Goal: Task Accomplishment & Management: Complete application form

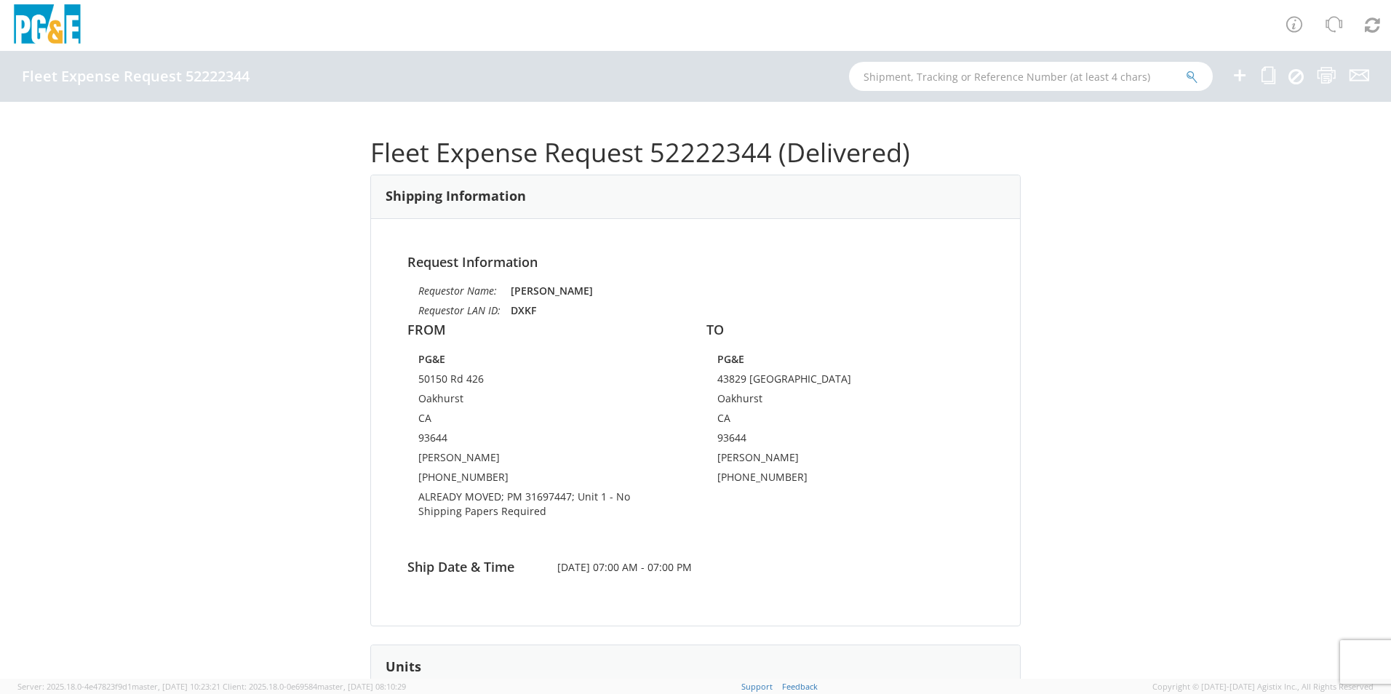
click at [1240, 71] on icon at bounding box center [1239, 75] width 17 height 18
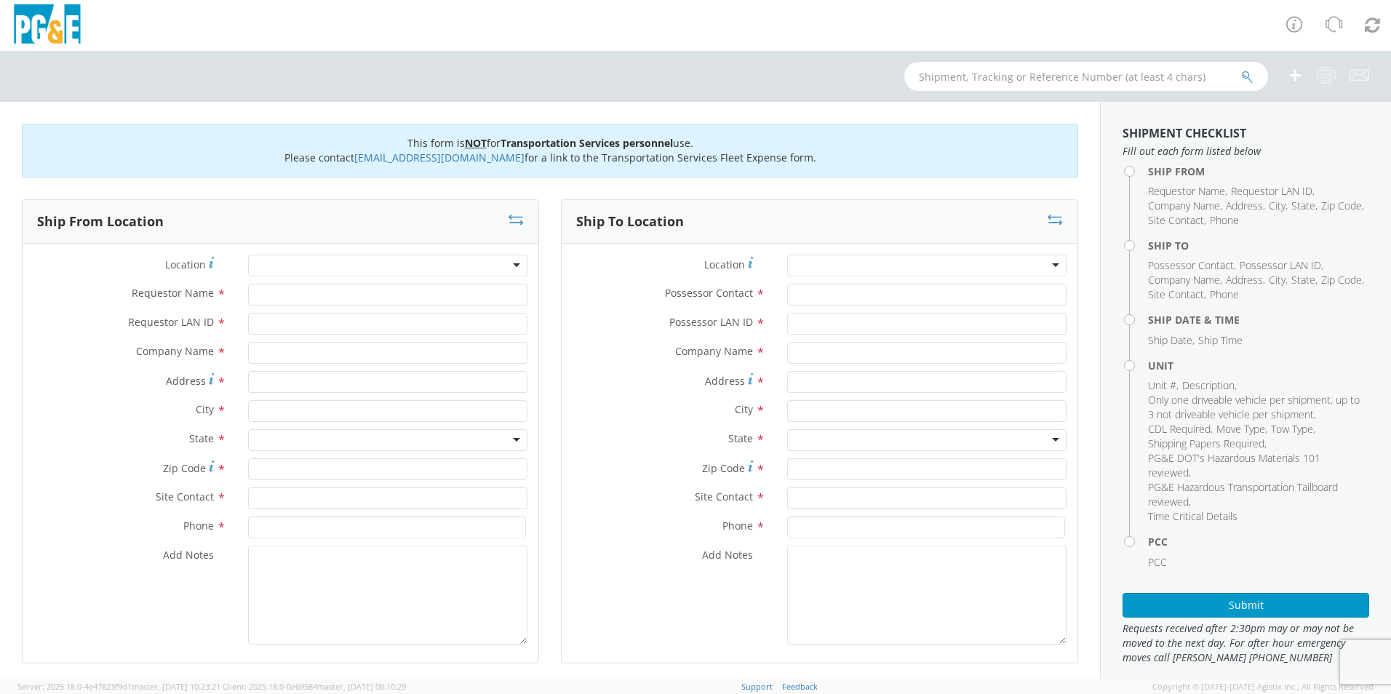
click at [272, 261] on div at bounding box center [387, 266] width 279 height 22
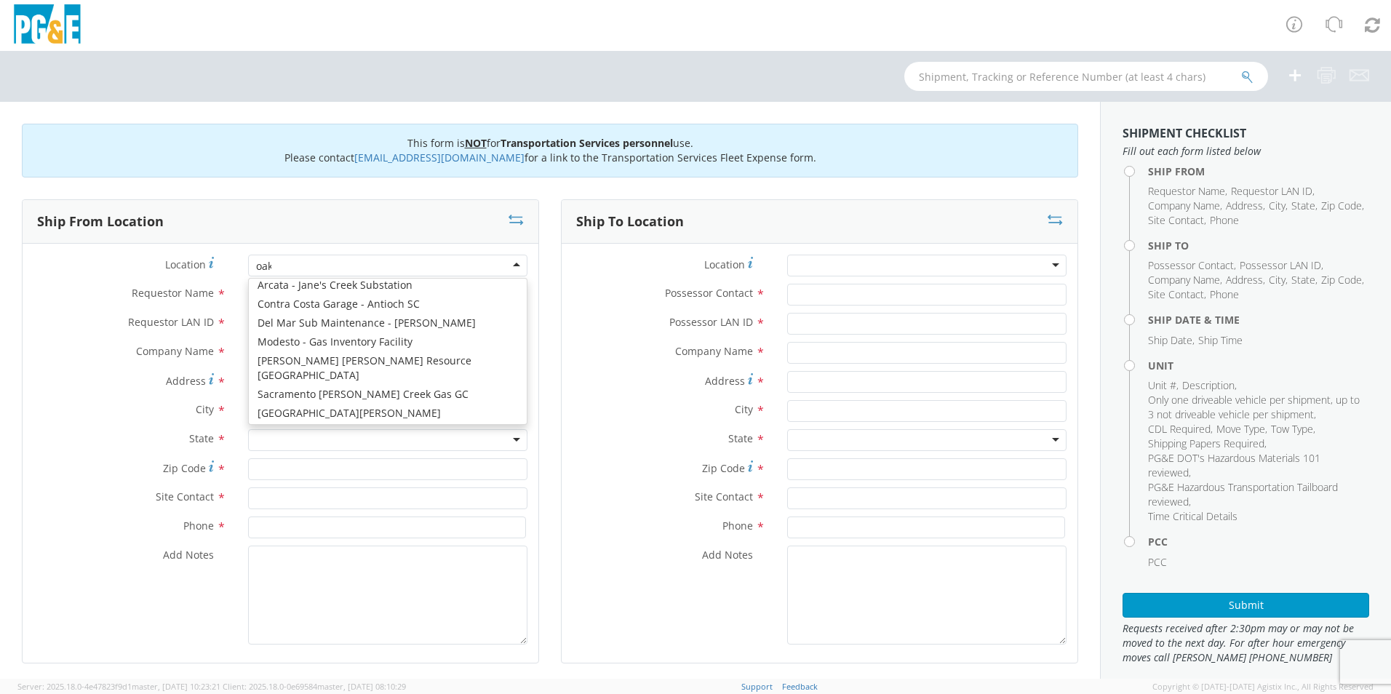
scroll to position [4, 0]
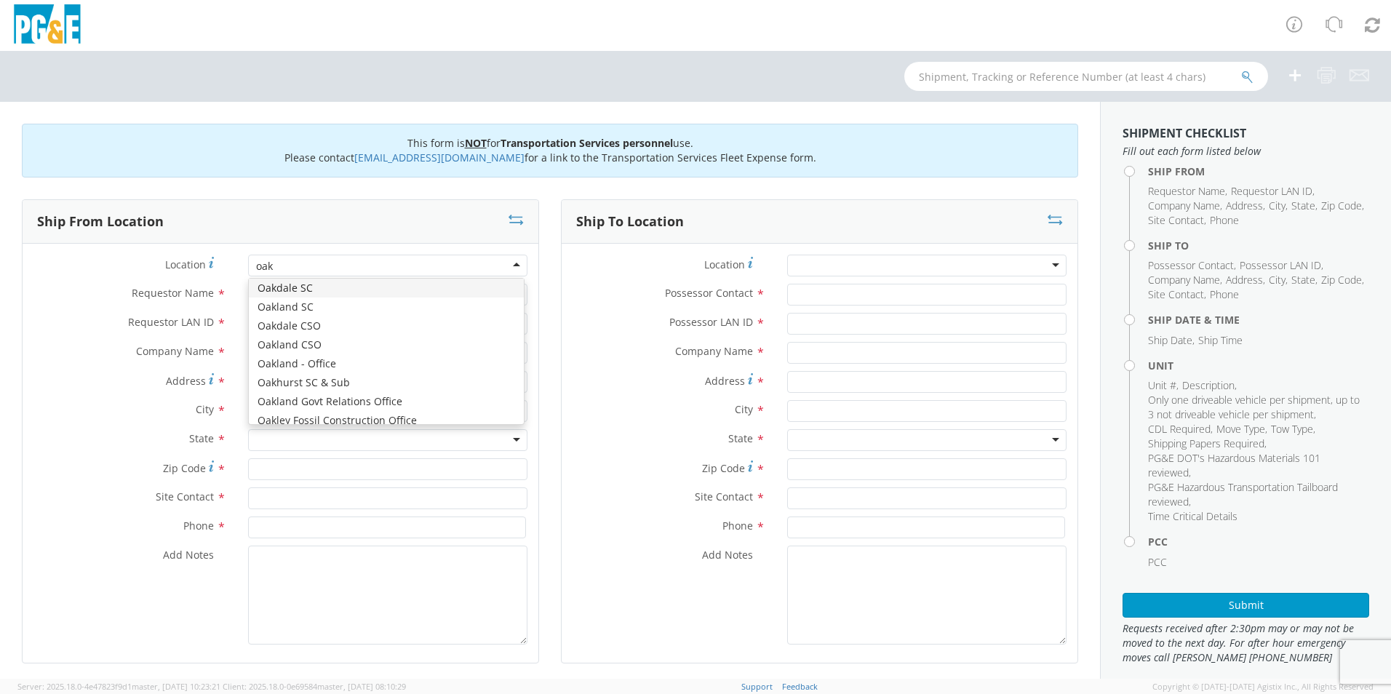
type input "oakh"
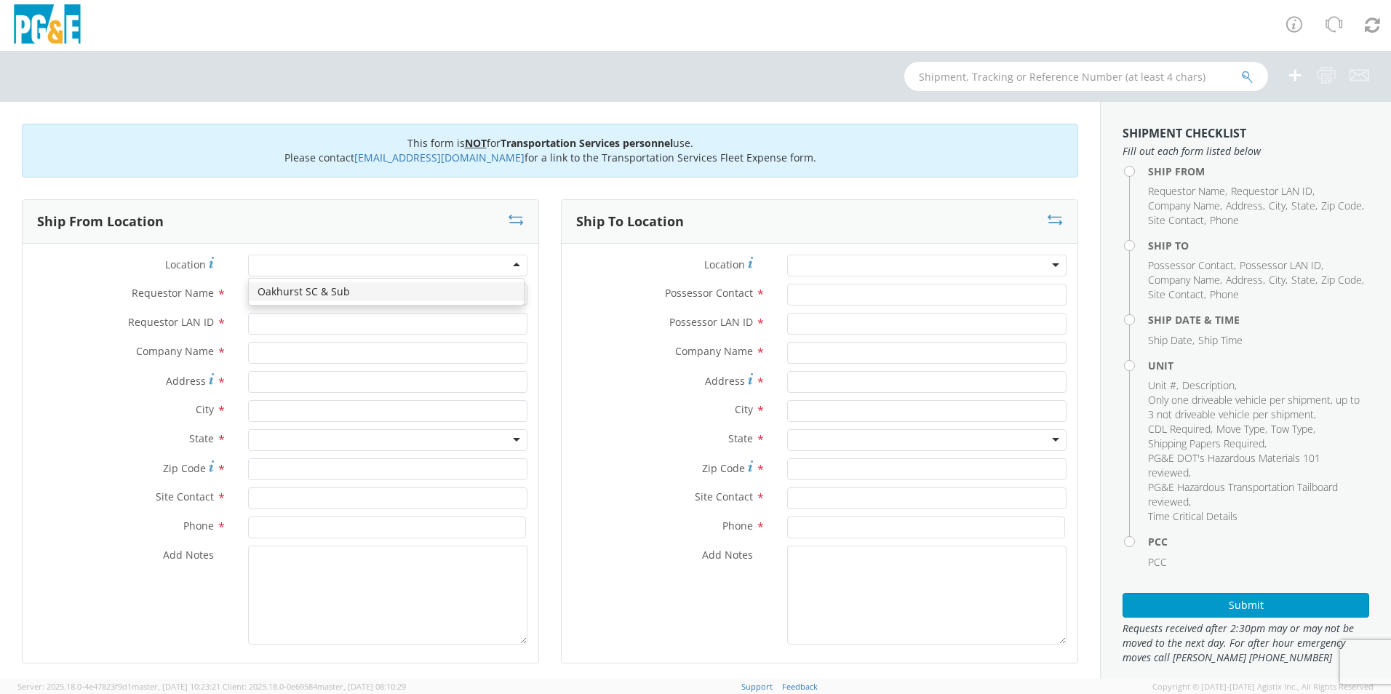
type input "PG&E"
type input "50150 ROAD 426"
type input "OAKHURST"
type input "93644"
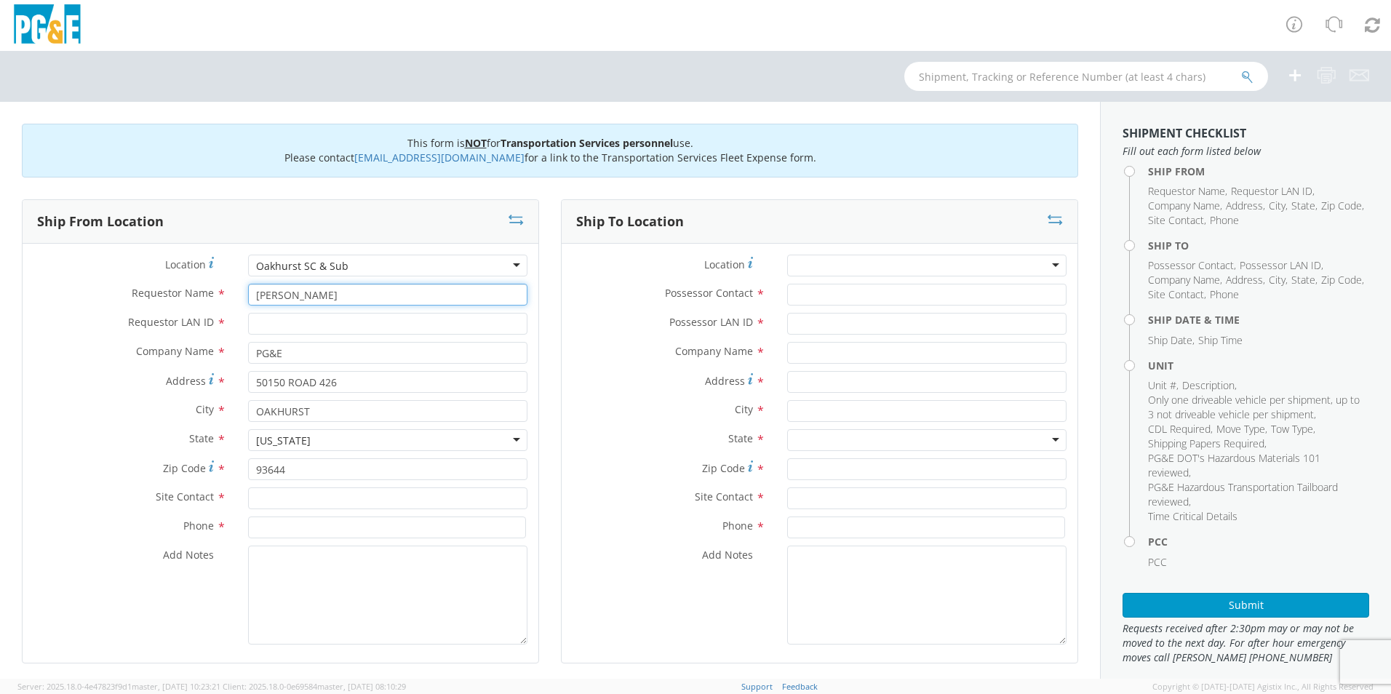
type input "[PERSON_NAME]"
type input "D2S2"
type input "[PERSON_NAME]"
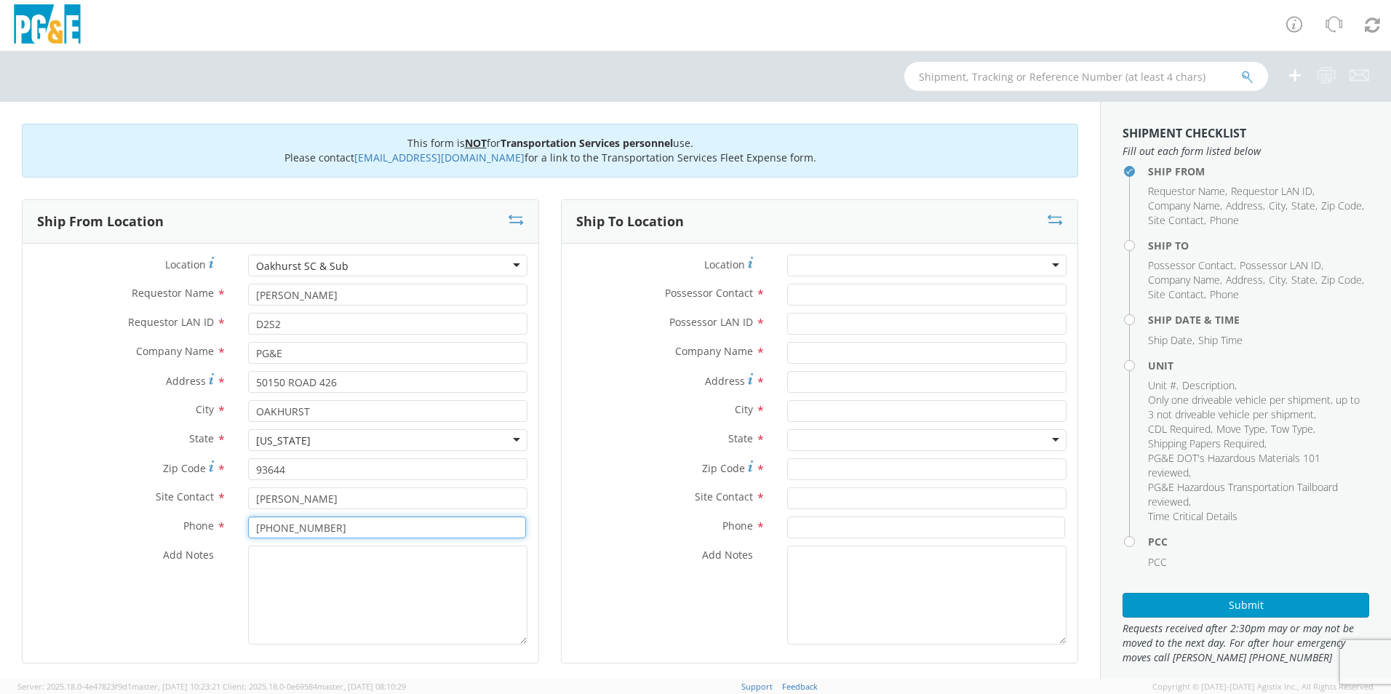
type input "[PHONE_NUMBER]"
type textarea "PLEASE USE [PERSON_NAME] TO MAKE MOVE; PM 35188782"
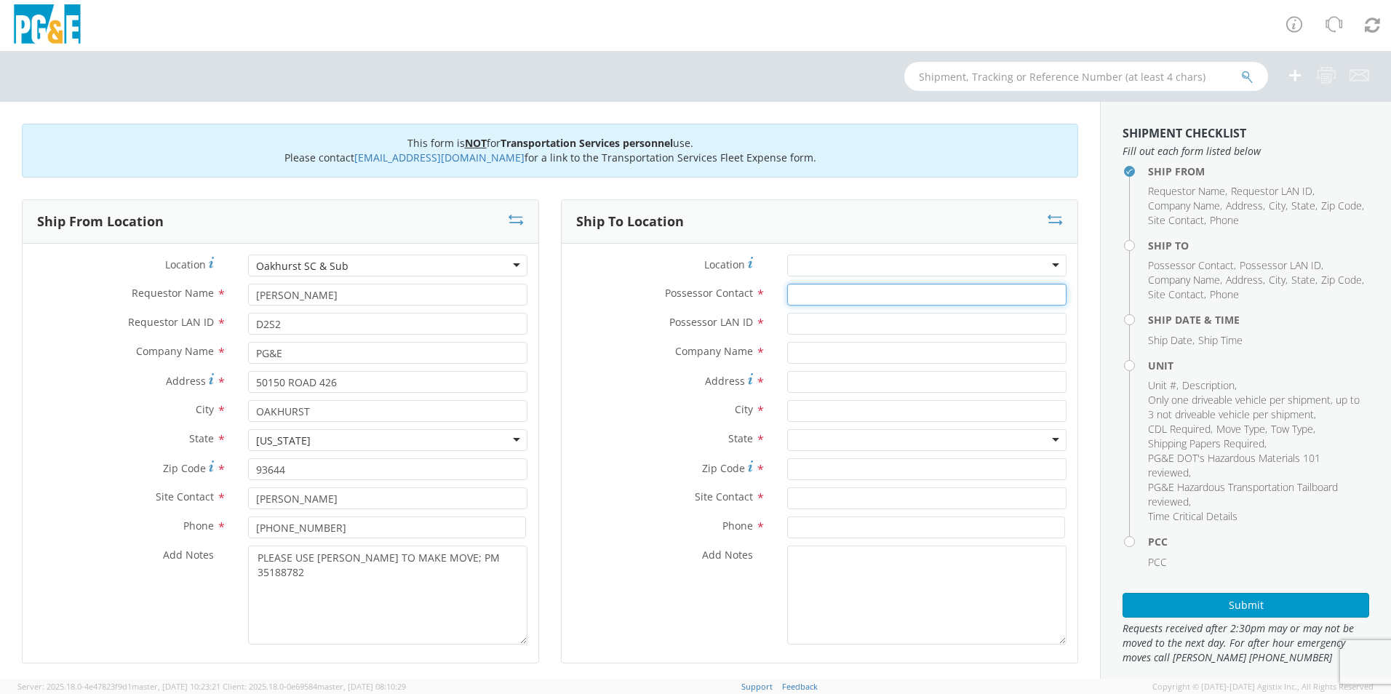
click at [867, 287] on input "Possessor Contact *" at bounding box center [926, 295] width 279 height 22
type input "[PERSON_NAME]"
type input "D2S2"
type input "PG&E"
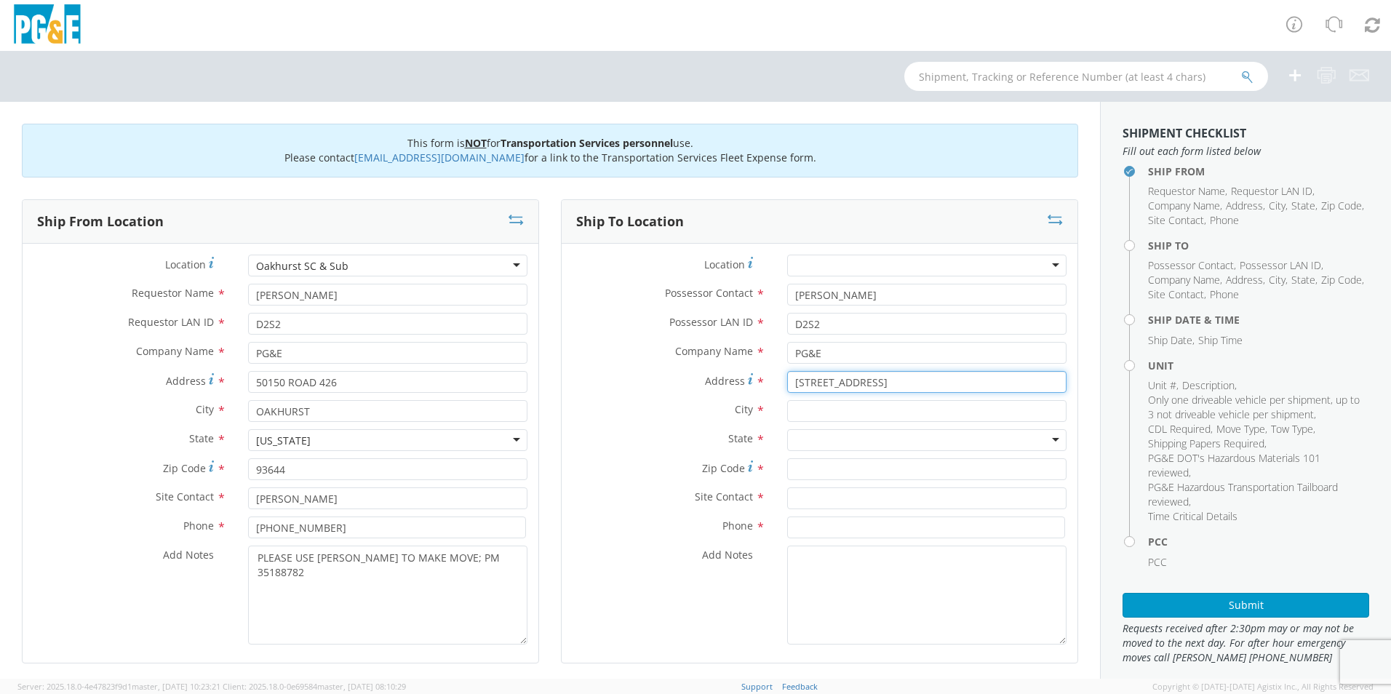
type input "[STREET_ADDRESS]"
type input "OAKHURST"
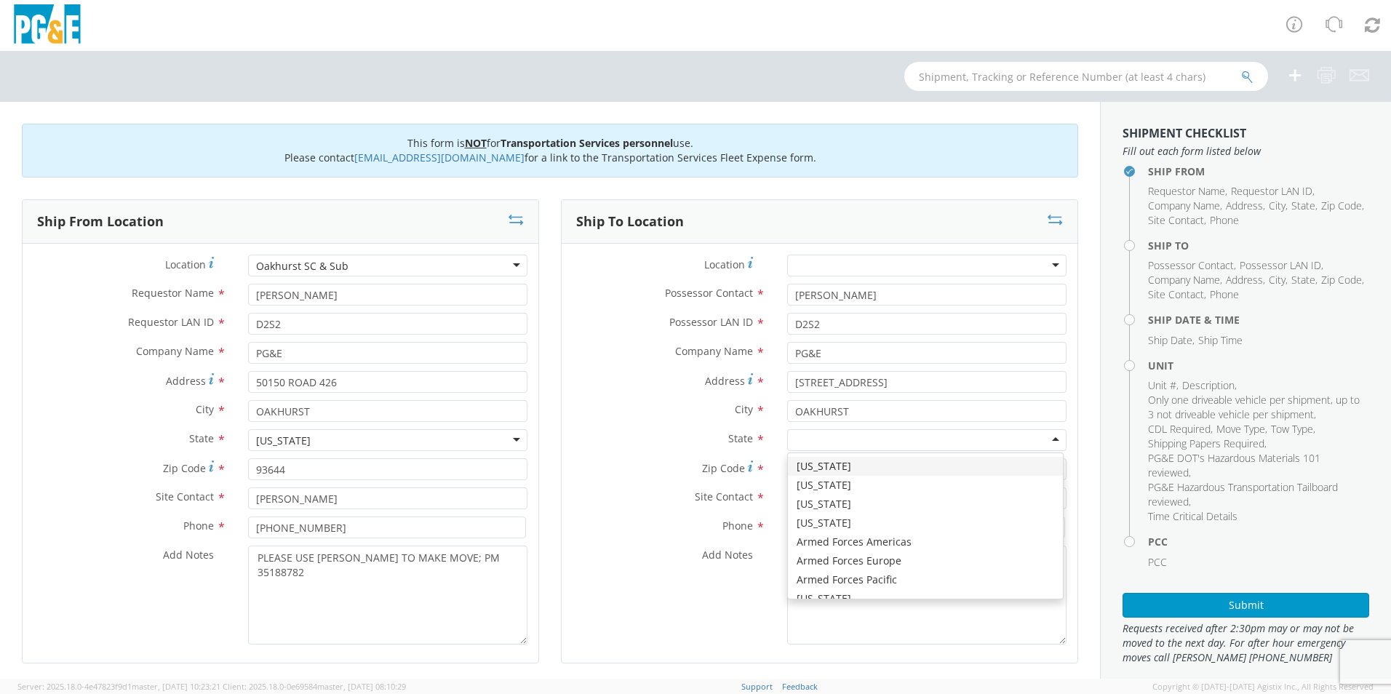
type input "C"
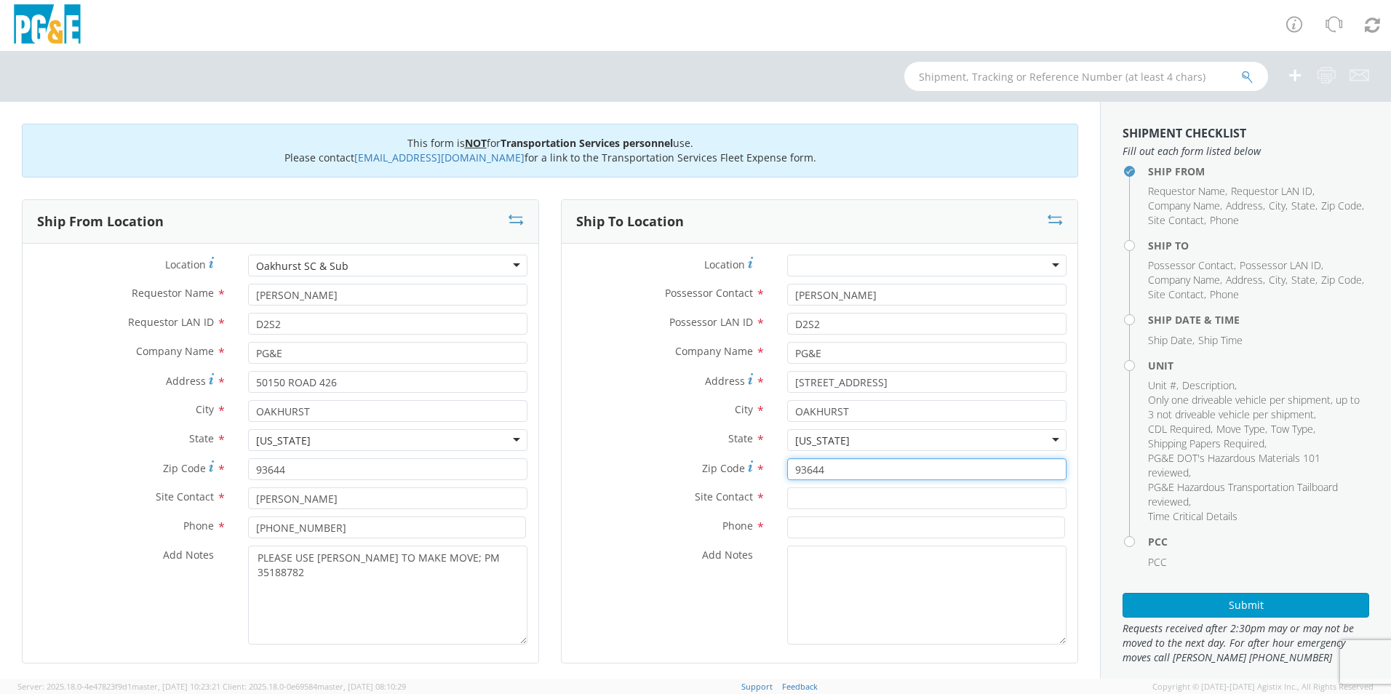
type input "93644"
type input "[PERSON_NAME]"
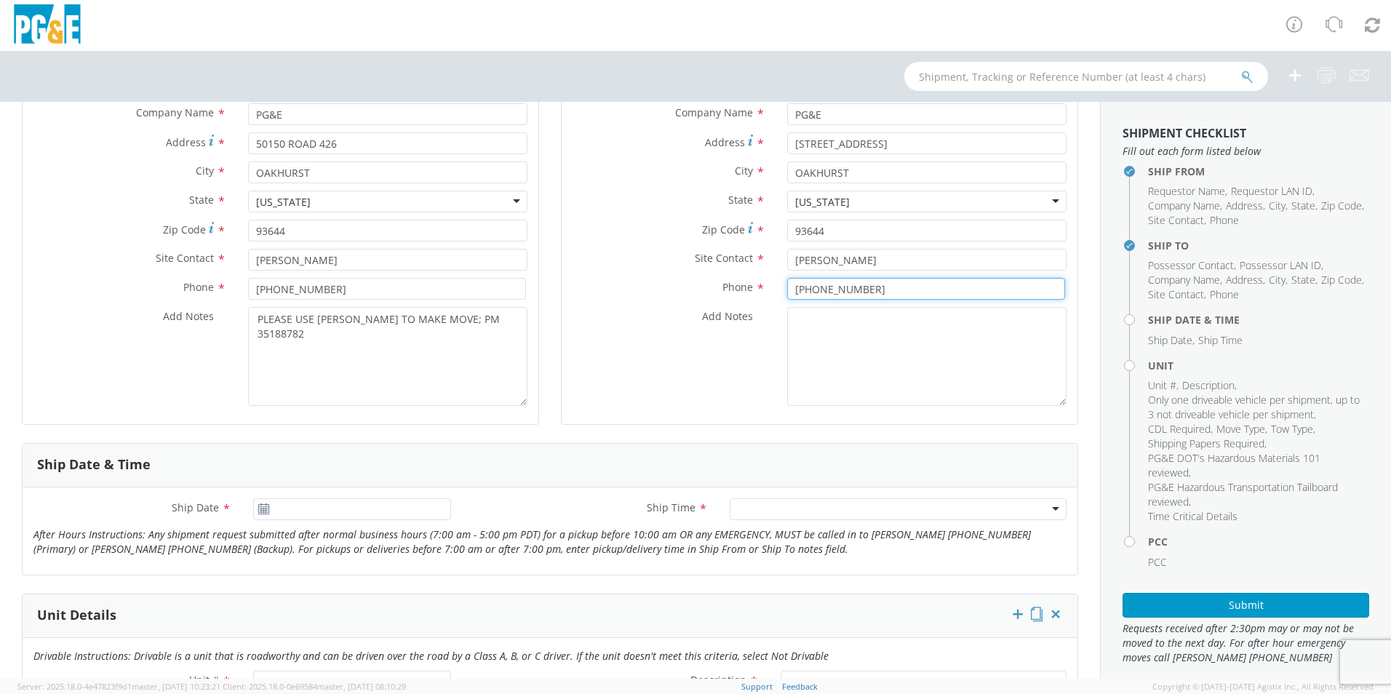
scroll to position [364, 0]
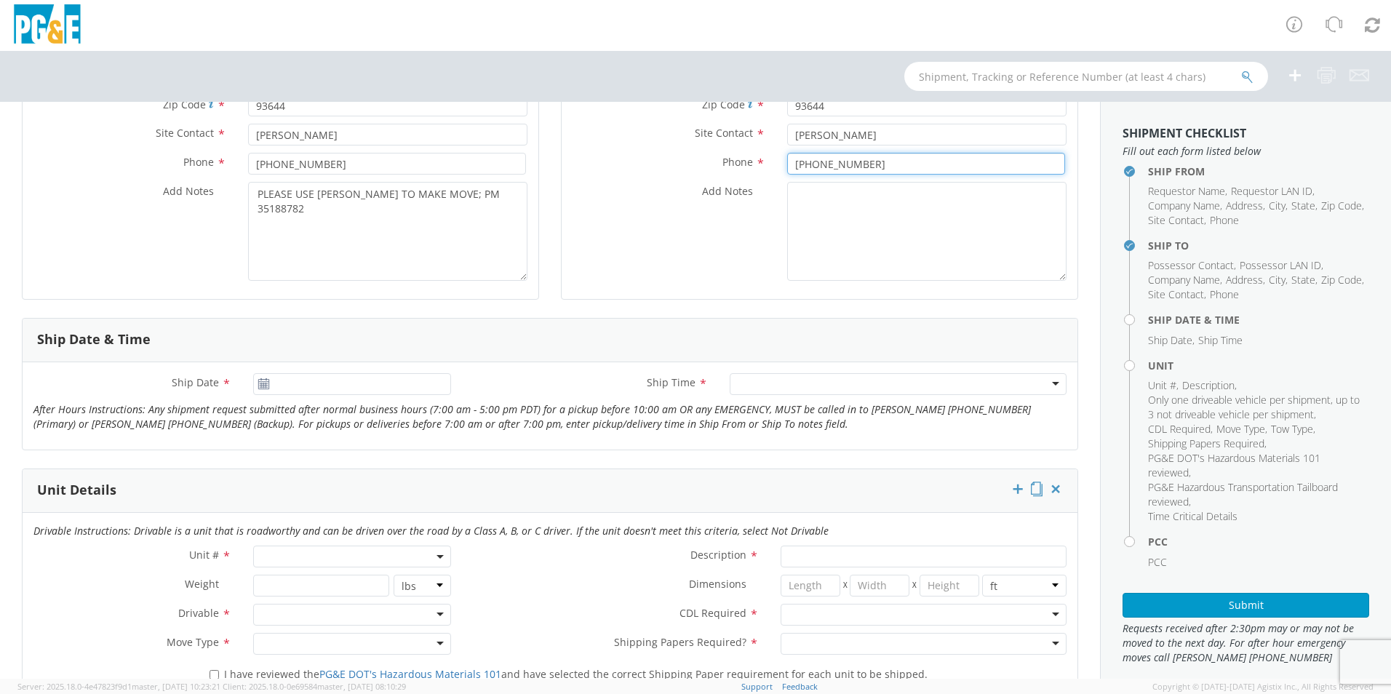
type input "[PHONE_NUMBER]"
click at [363, 386] on input "[DATE]" at bounding box center [352, 384] width 198 height 22
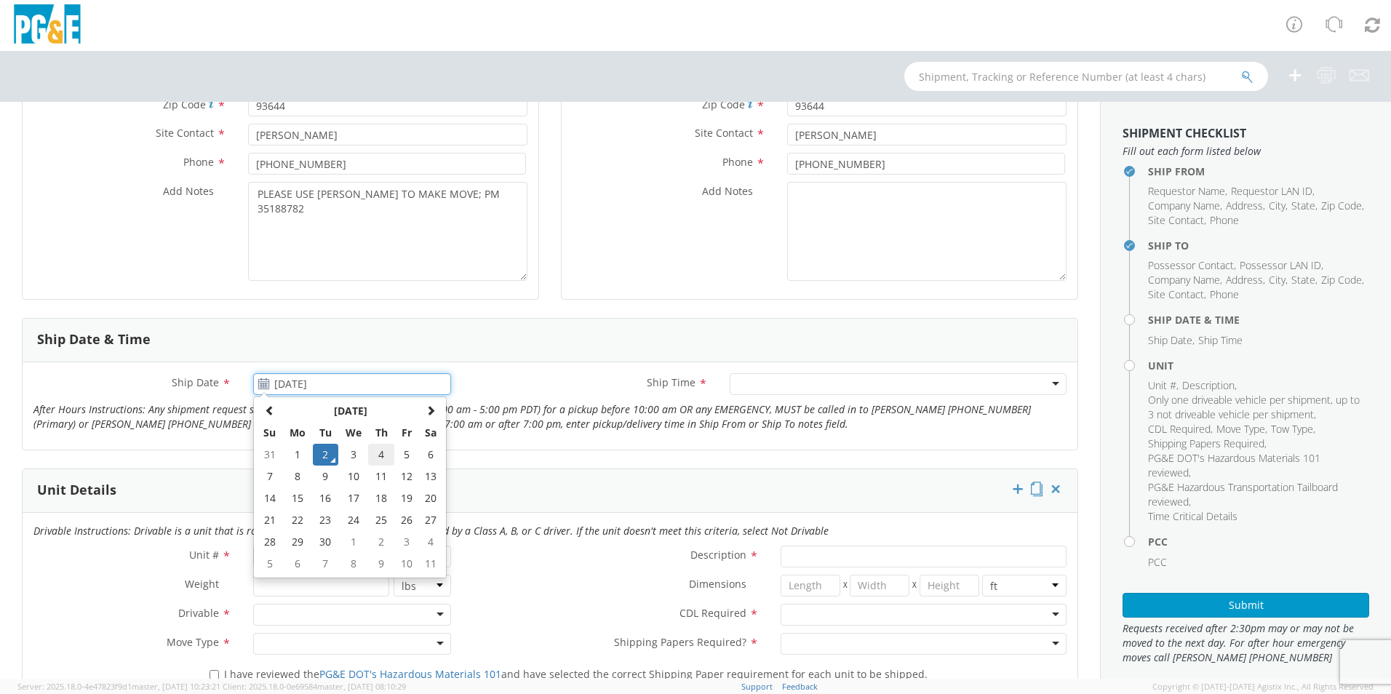
click at [380, 452] on td "4" at bounding box center [380, 455] width 25 height 22
type input "[DATE]"
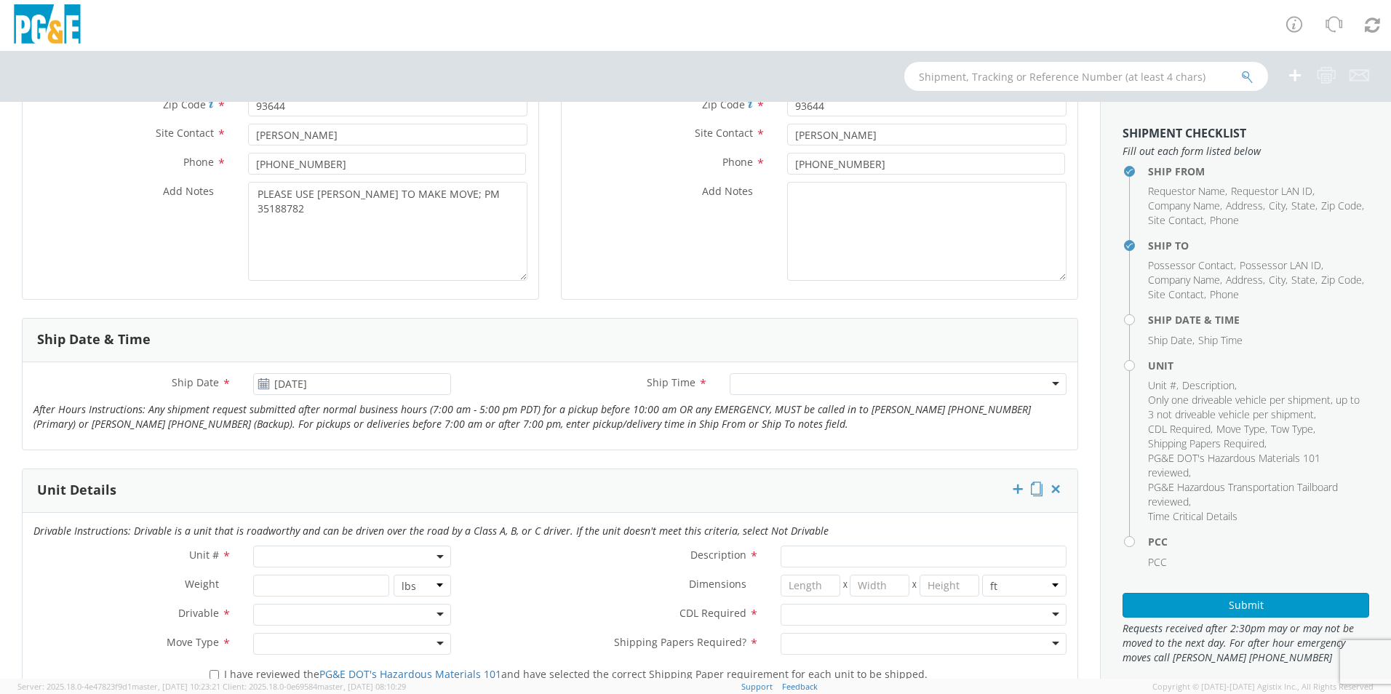
click at [762, 388] on div at bounding box center [898, 384] width 337 height 22
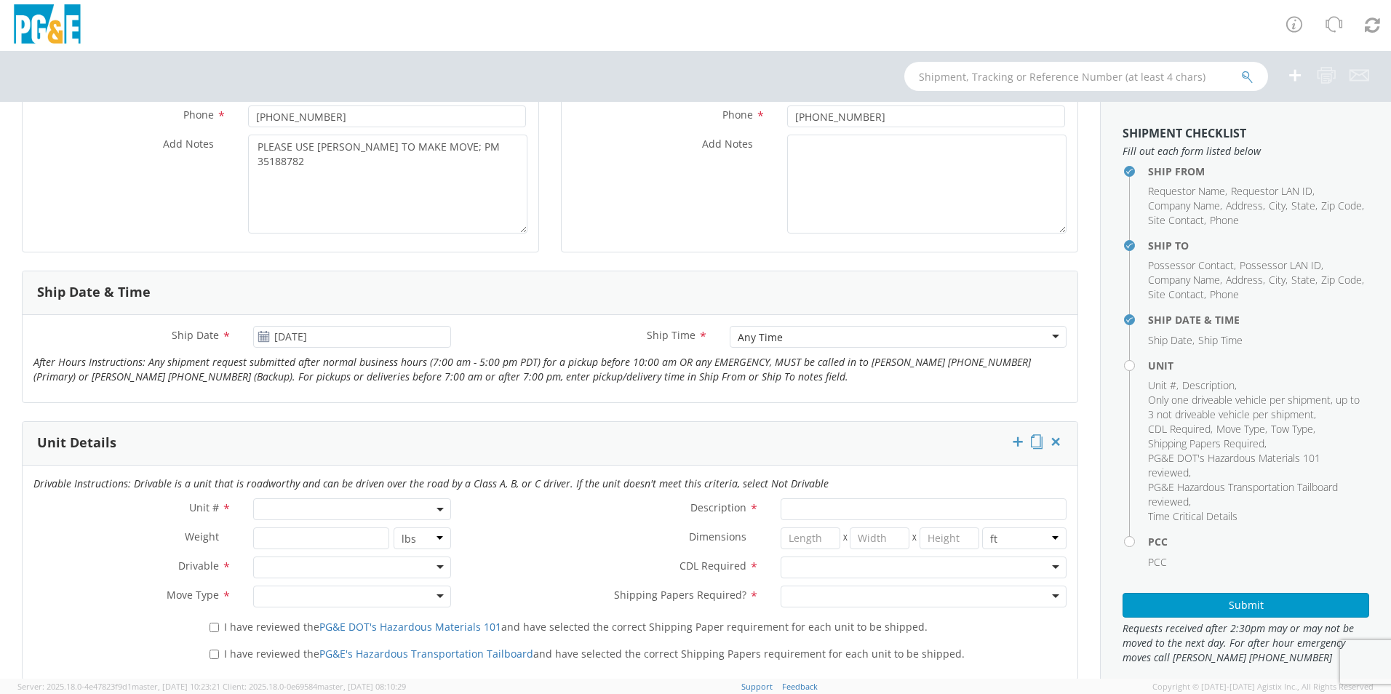
scroll to position [436, 0]
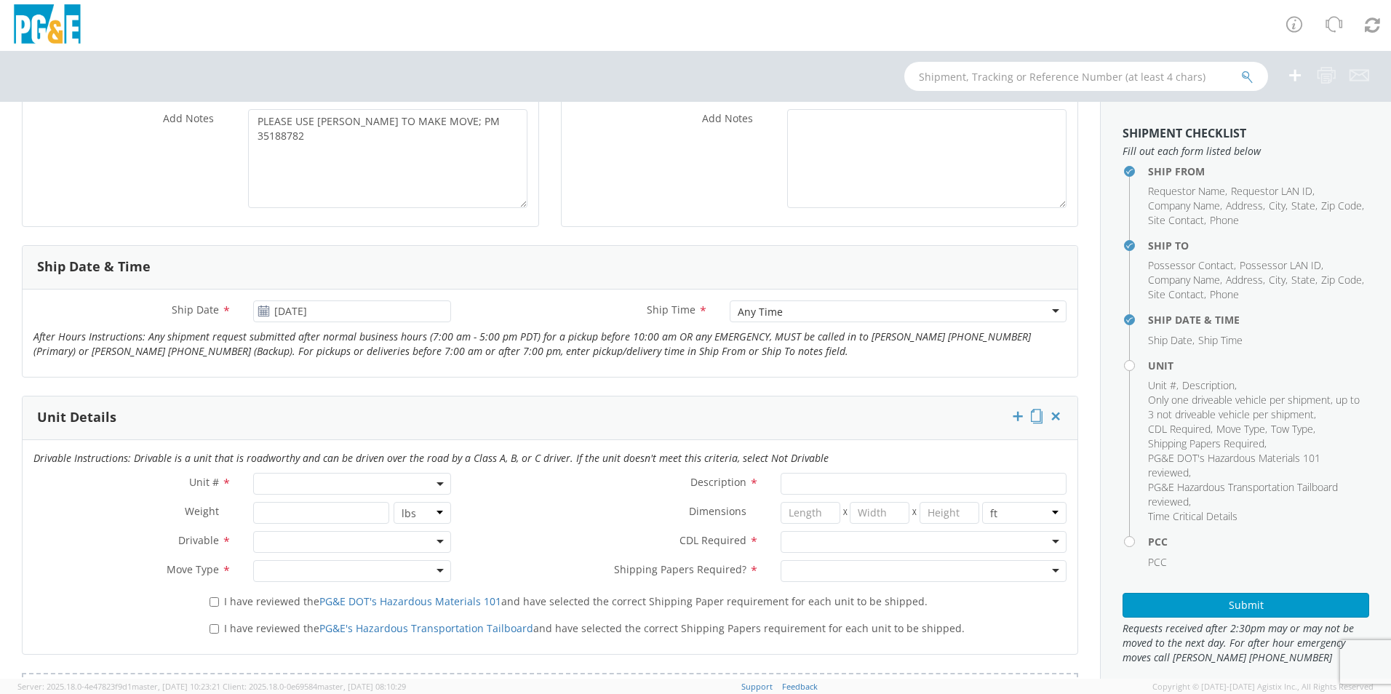
click at [327, 480] on span at bounding box center [352, 484] width 198 height 22
click at [339, 511] on input "search" at bounding box center [351, 508] width 188 height 22
type input "OTHE"
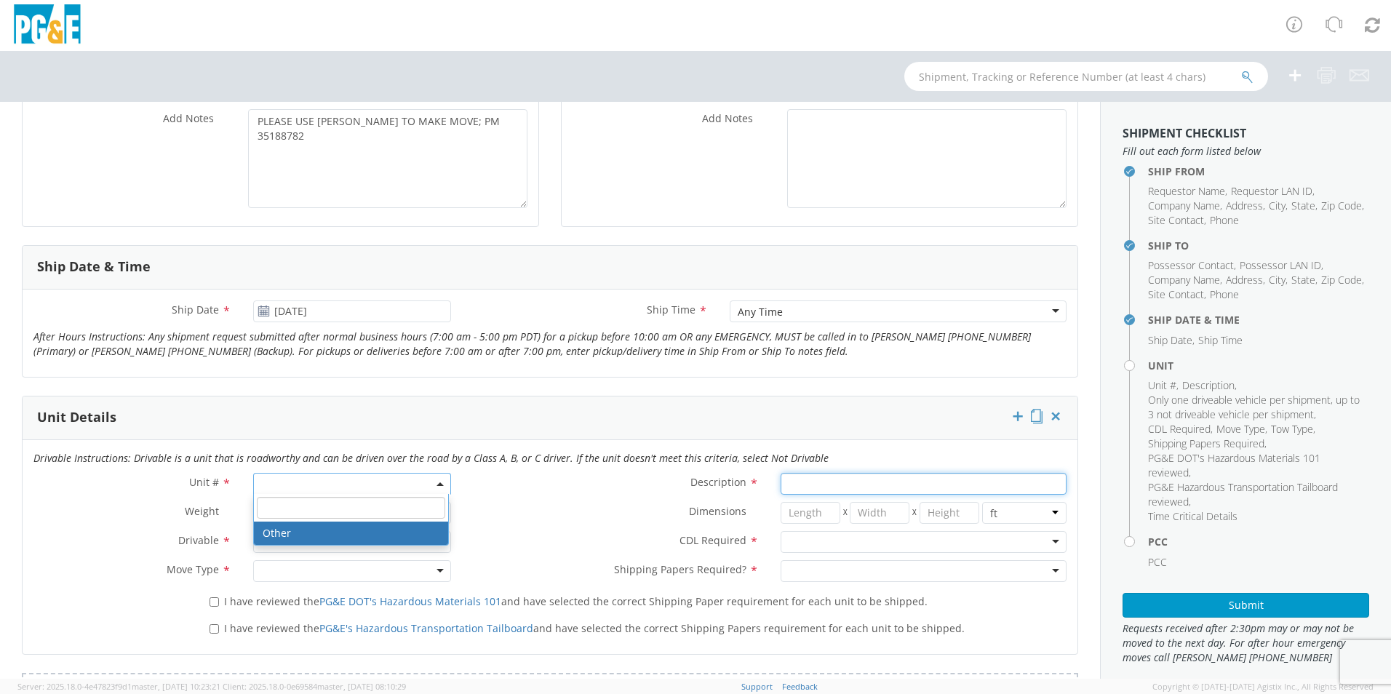
select select "Other"
select select "? undefined:undefined ?"
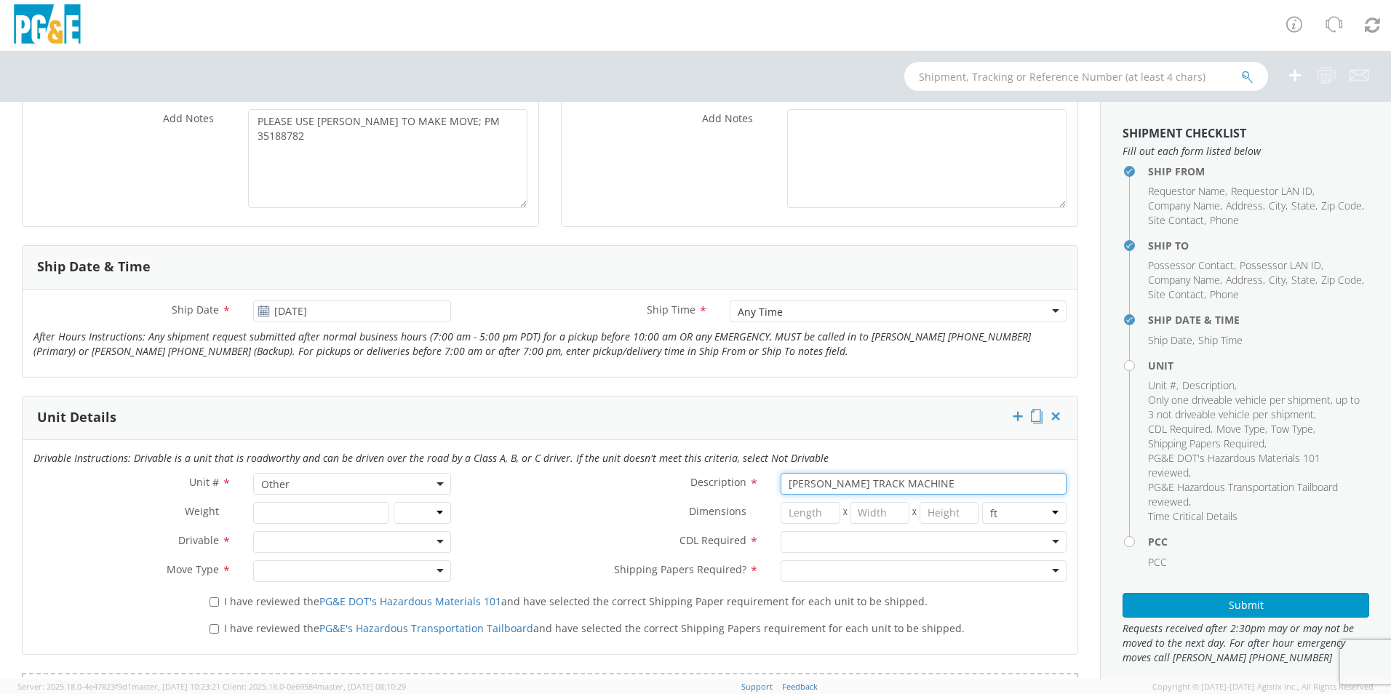
type input "[PERSON_NAME] TRACK MACHINE"
click at [318, 539] on div at bounding box center [352, 542] width 198 height 22
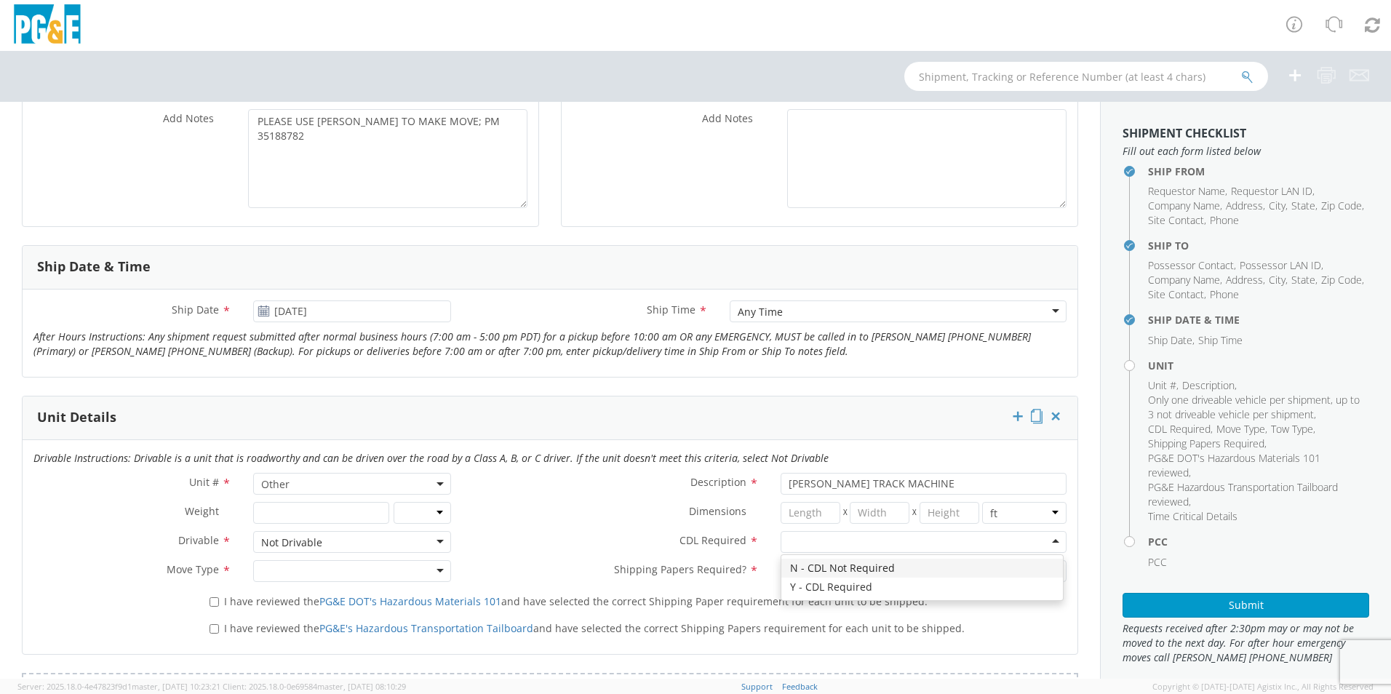
click at [866, 550] on div at bounding box center [924, 542] width 286 height 22
click at [352, 575] on div at bounding box center [352, 571] width 198 height 22
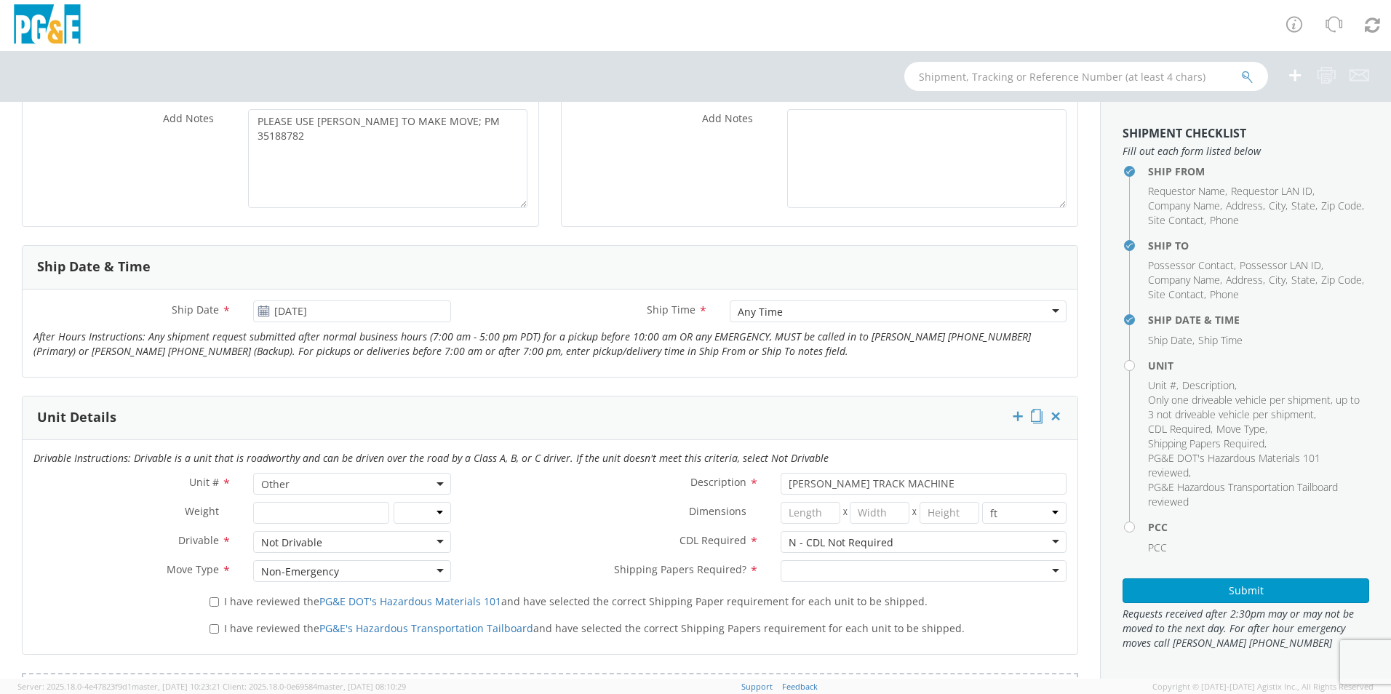
click at [879, 573] on div at bounding box center [924, 571] width 286 height 22
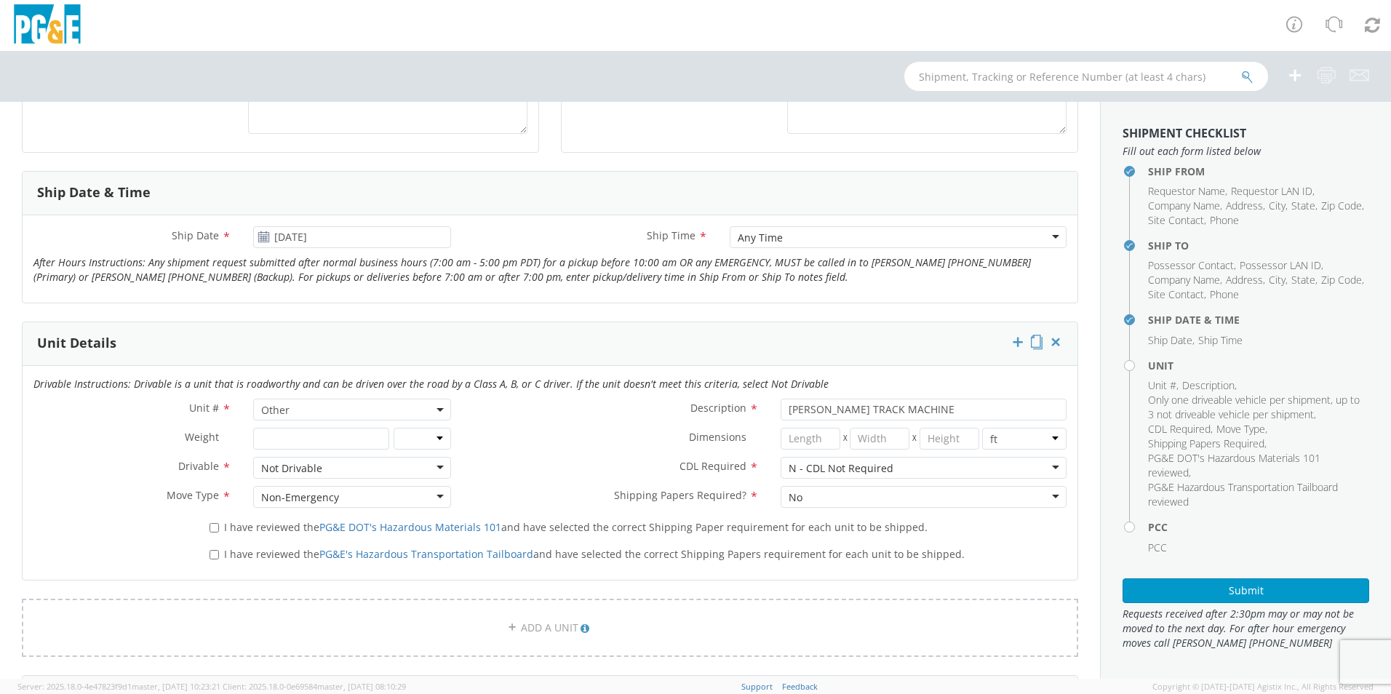
scroll to position [582, 0]
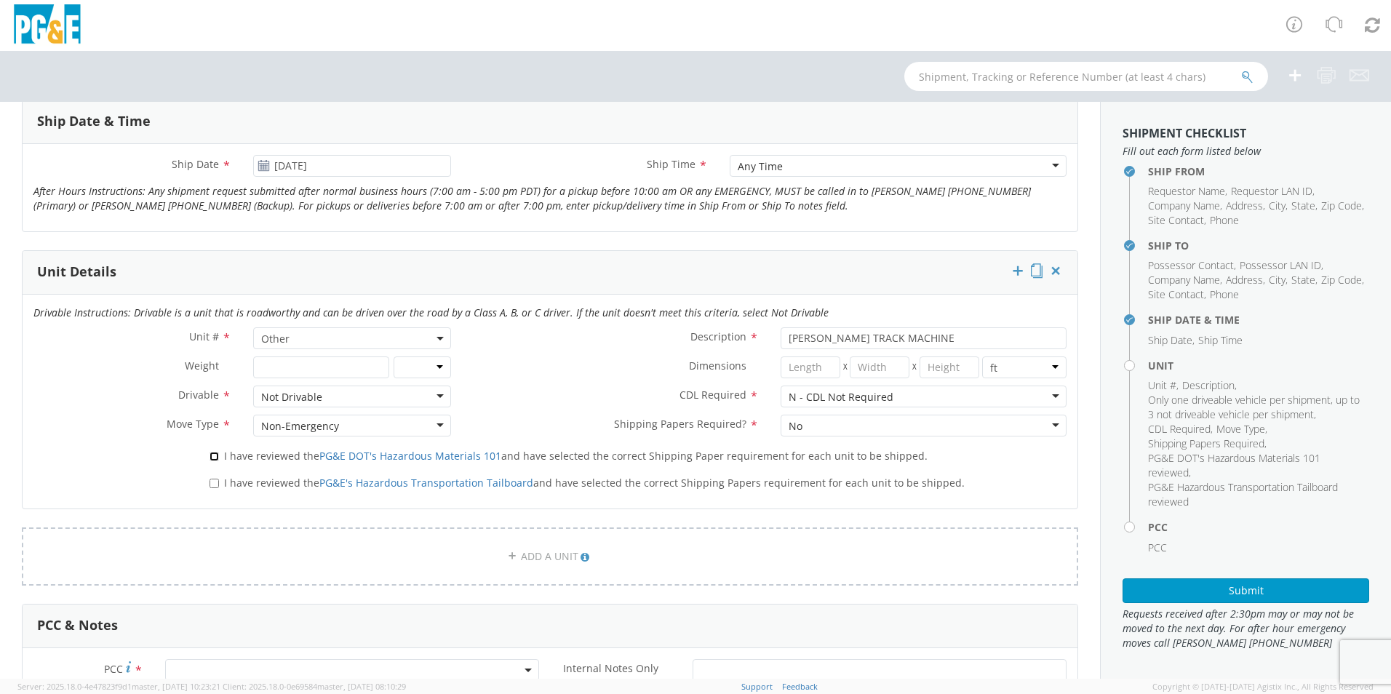
click at [210, 456] on input "I have reviewed the PG&E DOT's Hazardous Materials 101 and have selected the co…" at bounding box center [214, 456] width 9 height 9
checkbox input "true"
click at [215, 477] on label "I have reviewed the PG&E's Hazardous Transportation Tailboard and have selected…" at bounding box center [589, 482] width 758 height 17
click at [215, 479] on input "I have reviewed the PG&E's Hazardous Transportation Tailboard and have selected…" at bounding box center [214, 483] width 9 height 9
checkbox input "true"
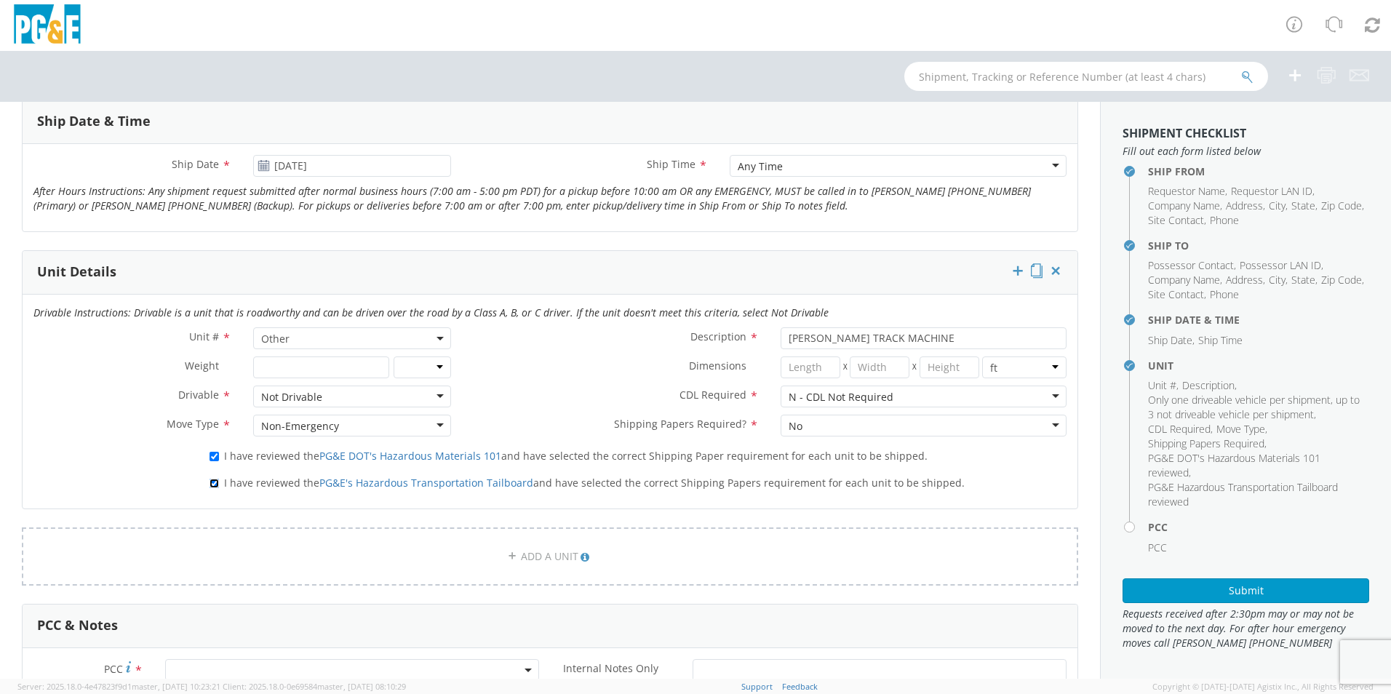
scroll to position [800, 0]
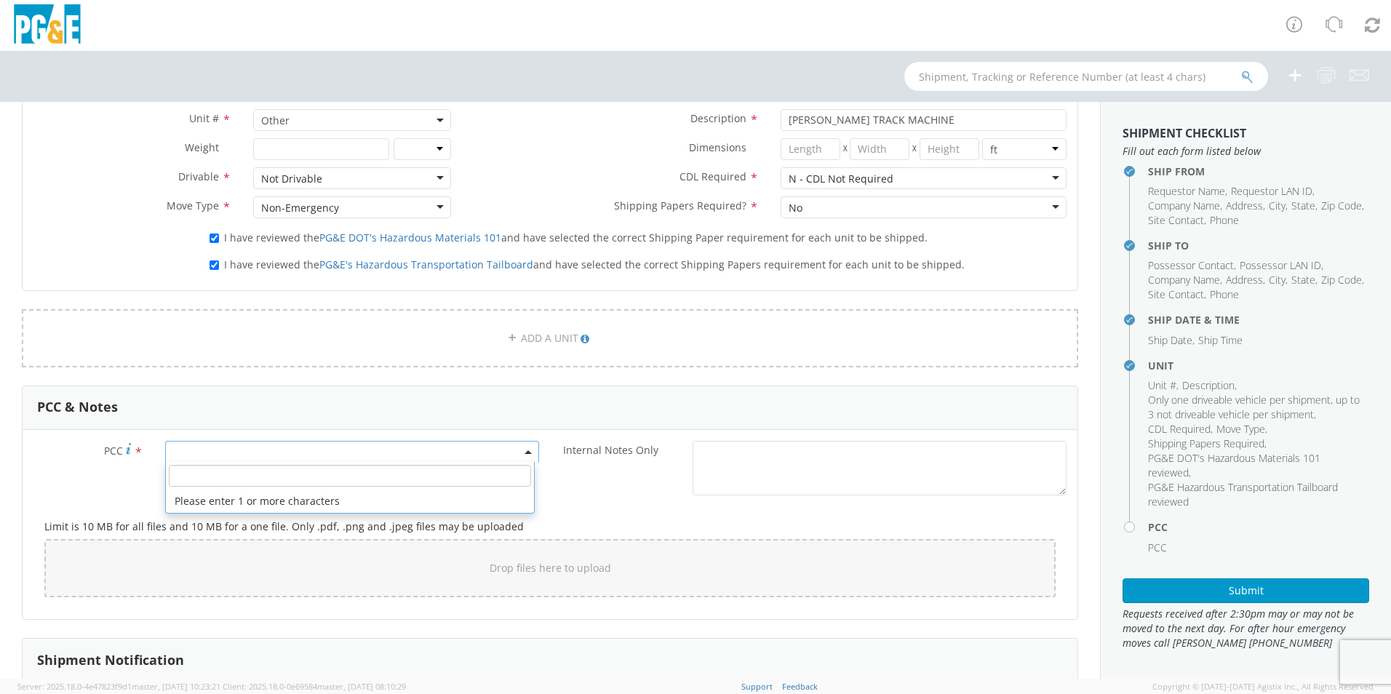
click at [221, 445] on span at bounding box center [352, 452] width 374 height 22
click at [242, 485] on input "number" at bounding box center [350, 476] width 362 height 22
type input "12086"
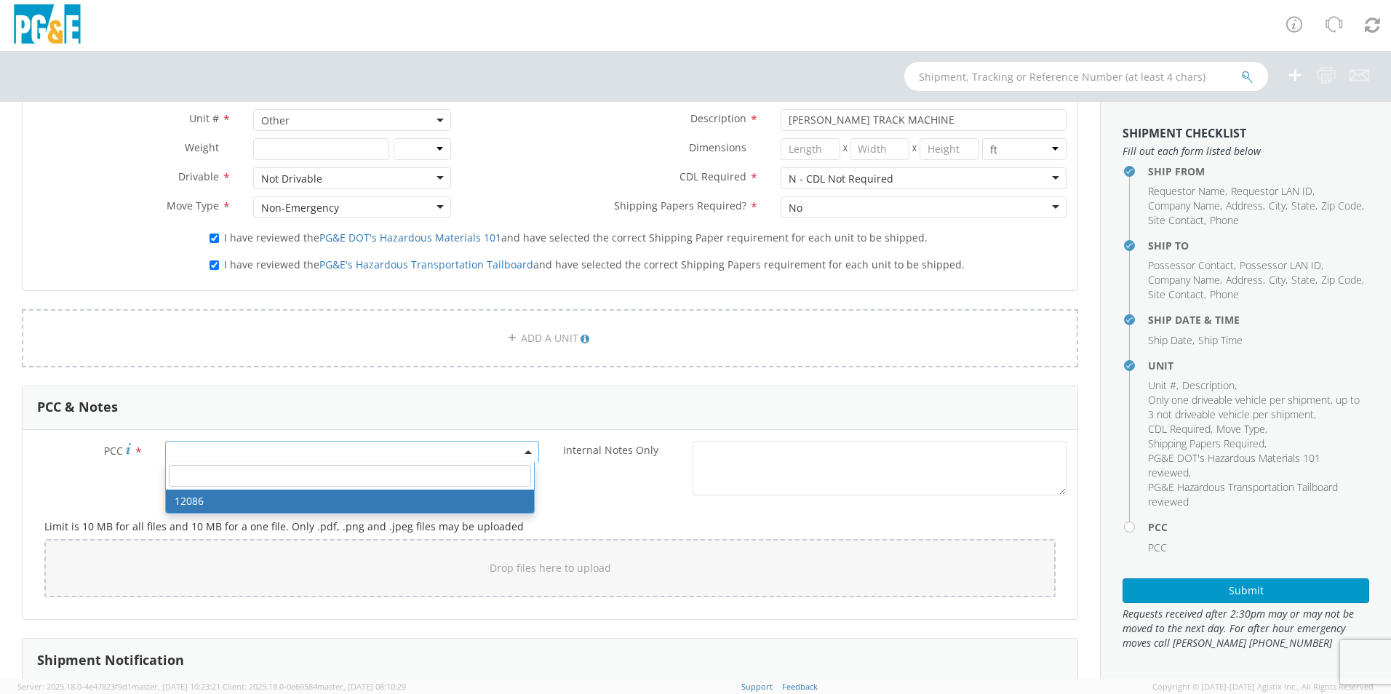
select select "12086"
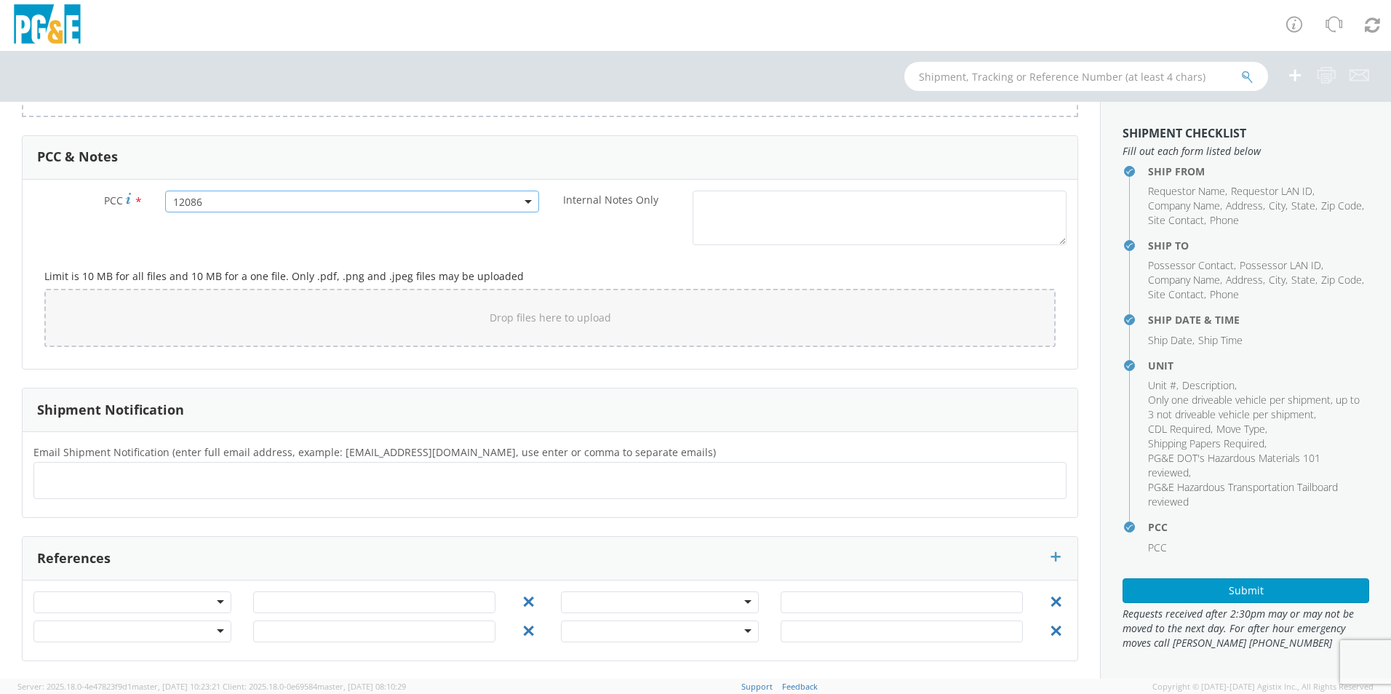
scroll to position [1051, 0]
click at [212, 474] on ul at bounding box center [550, 480] width 1020 height 24
type input "[EMAIL_ADDRESS][DOMAIN_NAME]"
click at [1209, 583] on button "Submit" at bounding box center [1246, 590] width 247 height 25
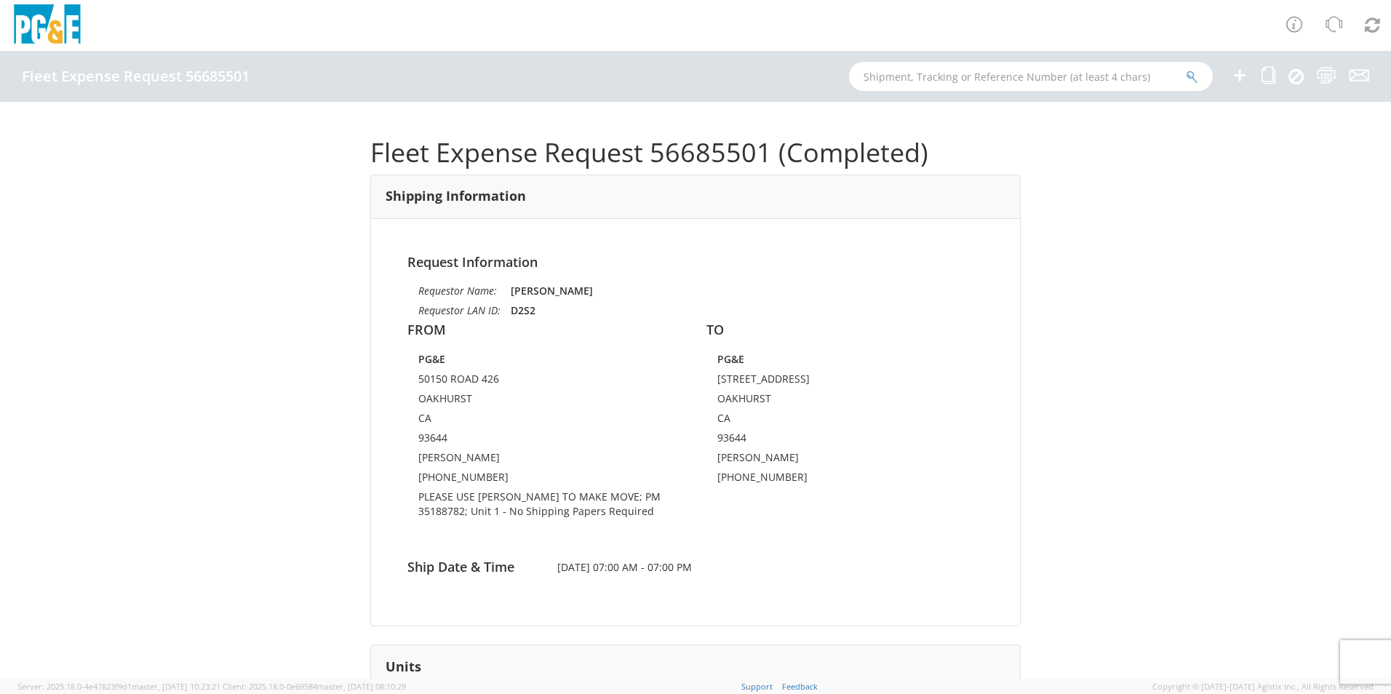
click at [1236, 76] on icon at bounding box center [1239, 75] width 17 height 18
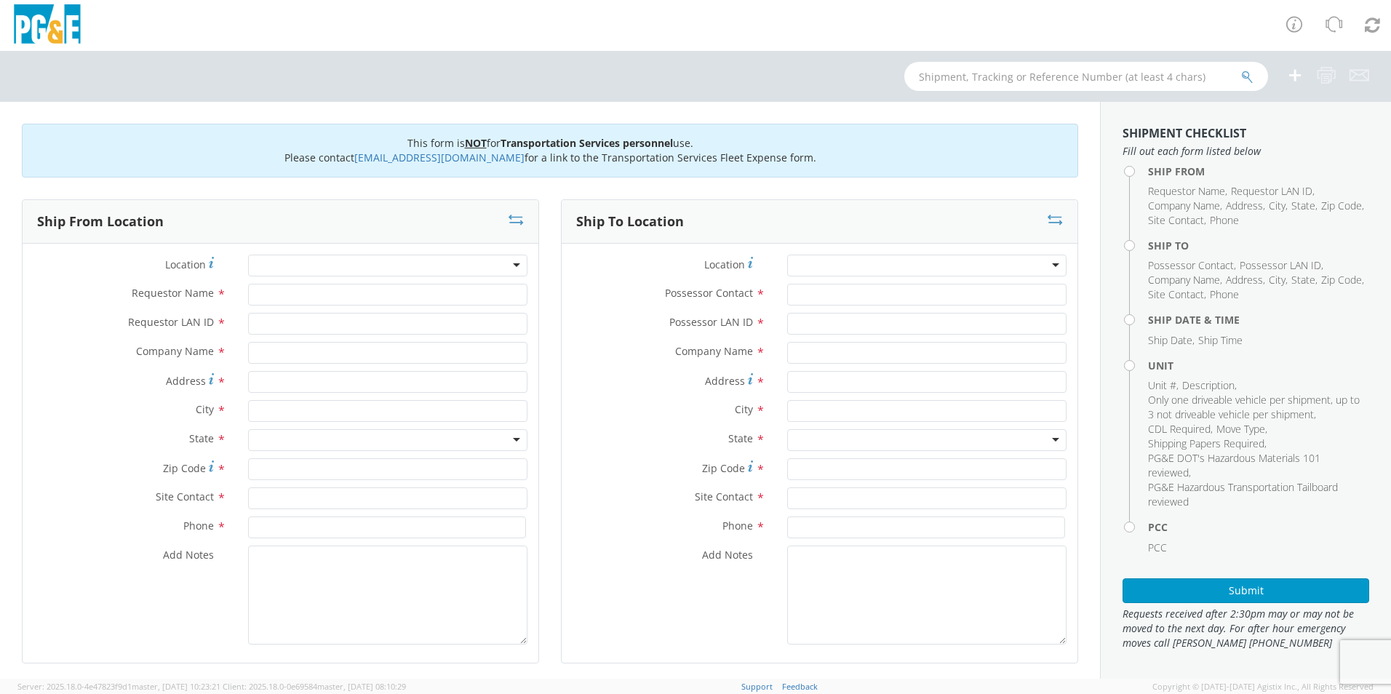
click at [295, 265] on div at bounding box center [387, 266] width 279 height 22
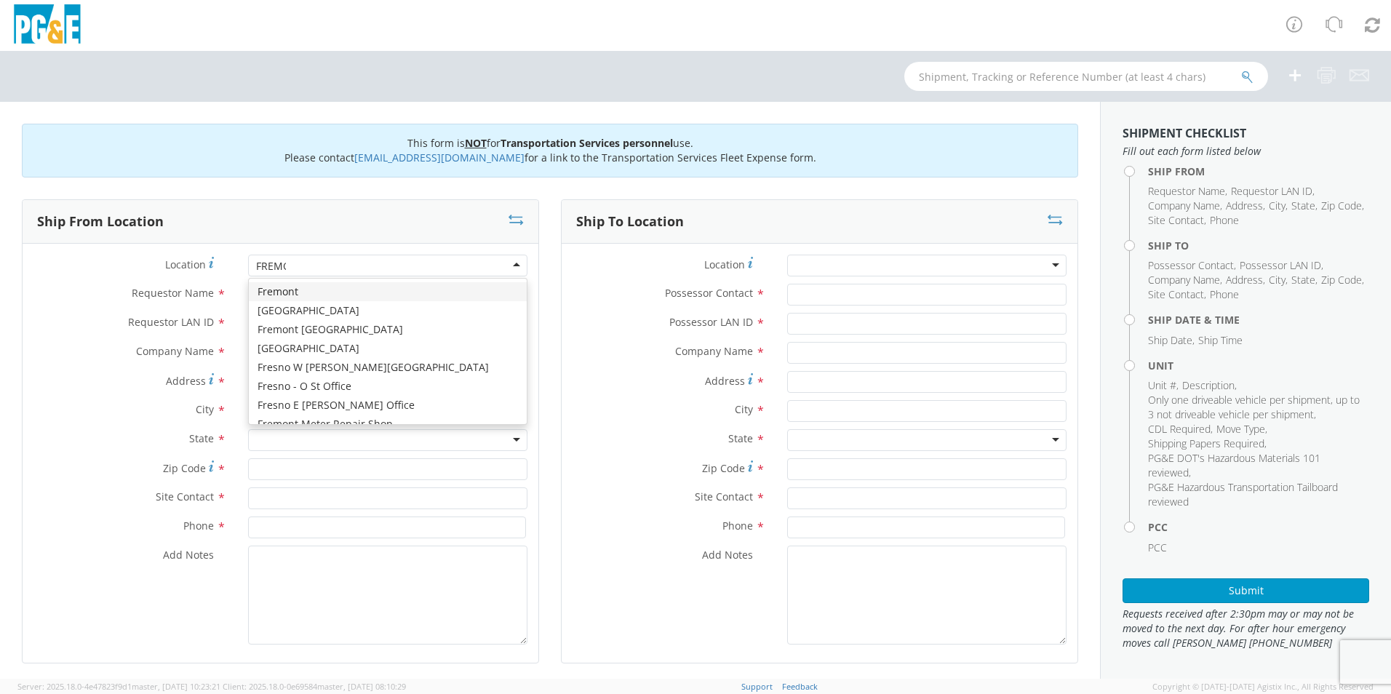
type input "FREMON"
type input "PG&E"
type input "[STREET_ADDRESS][PERSON_NAME]"
type input "Fremont"
type input "94538"
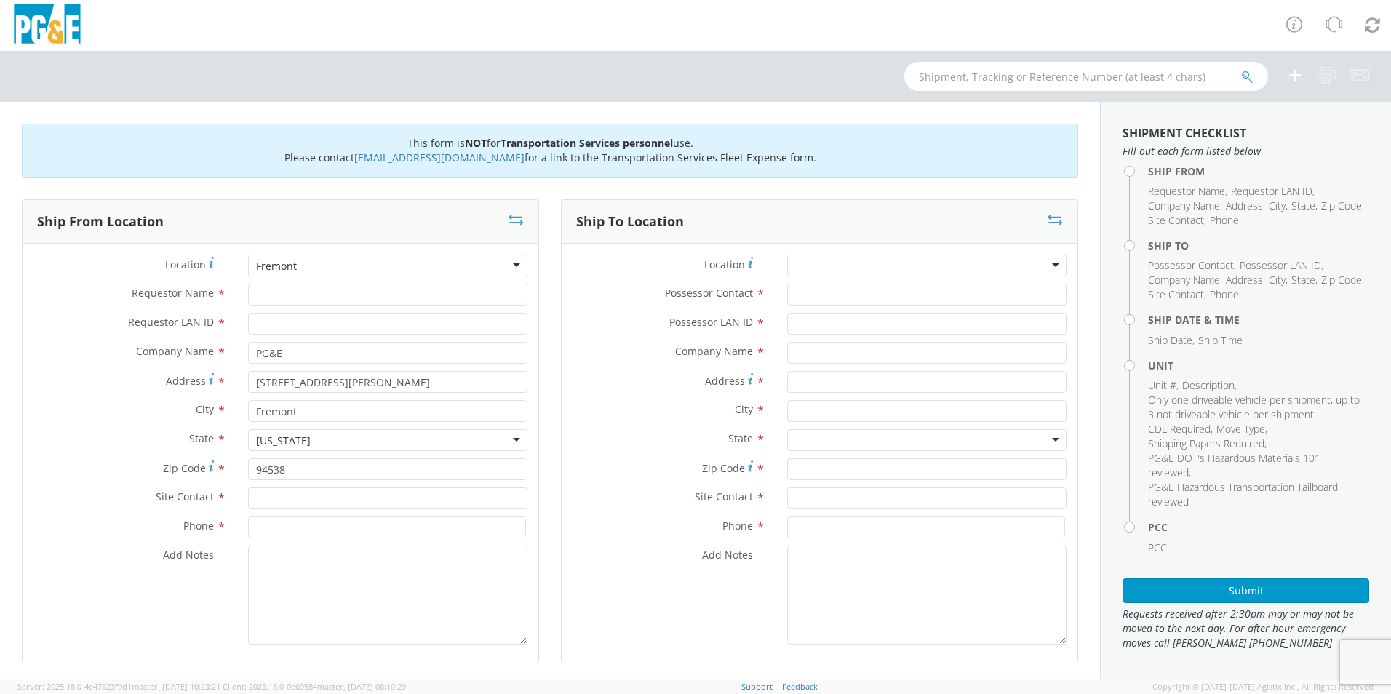
click at [295, 265] on div "Fremont" at bounding box center [387, 266] width 279 height 22
click at [311, 266] on div "Fremont [GEOGRAPHIC_DATA]" at bounding box center [387, 266] width 279 height 22
click at [306, 268] on div "Fremont" at bounding box center [387, 266] width 279 height 22
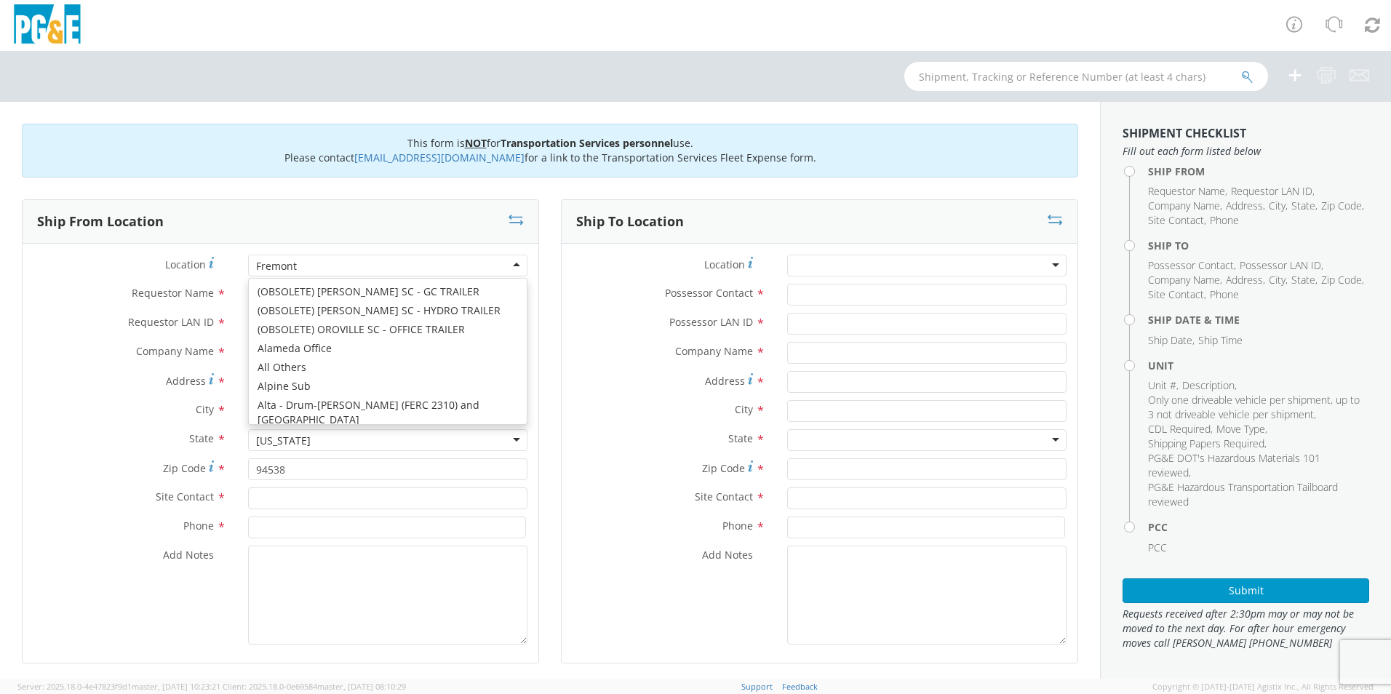
type input "[STREET_ADDRESS][PERSON_NAME]"
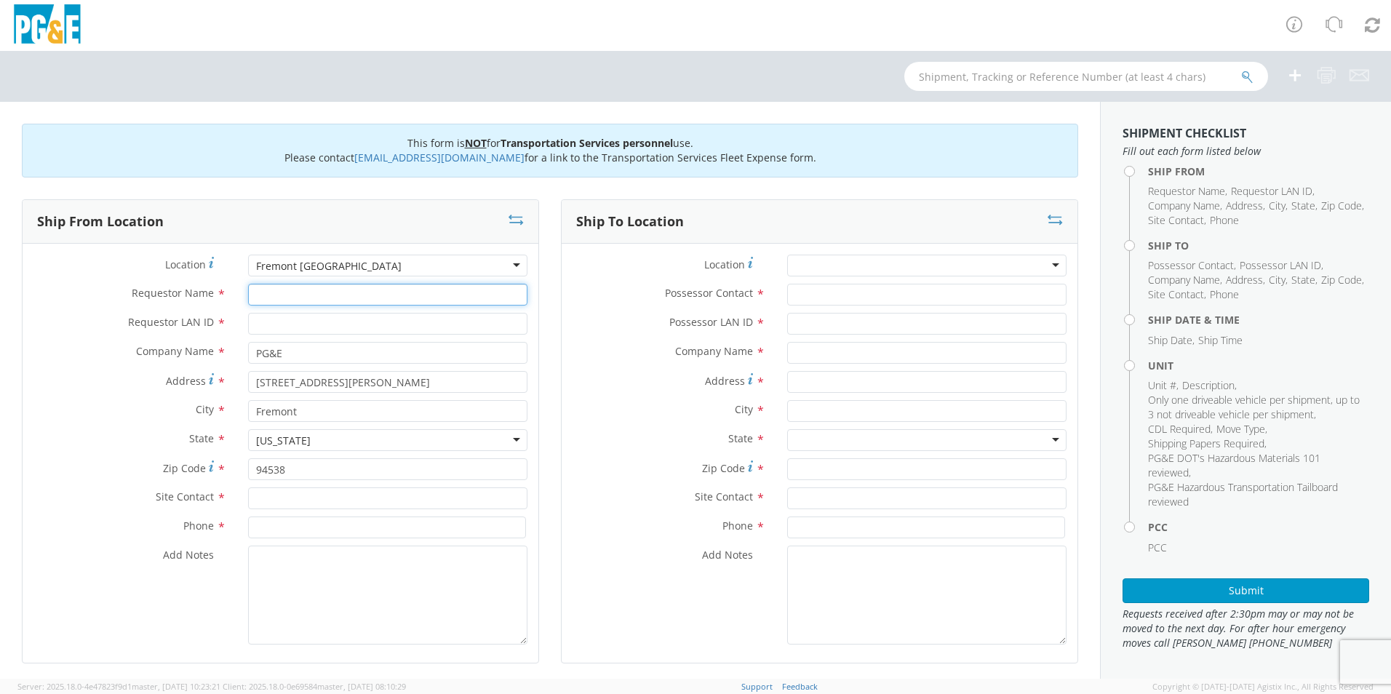
click at [338, 296] on input "Requestor Name *" at bounding box center [387, 295] width 279 height 22
click at [29, 286] on label "Requestor Name *" at bounding box center [130, 293] width 215 height 19
click at [248, 286] on input "Requestor Name *" at bounding box center [387, 295] width 279 height 22
type input "[PERSON_NAME]"
type input "IRP1"
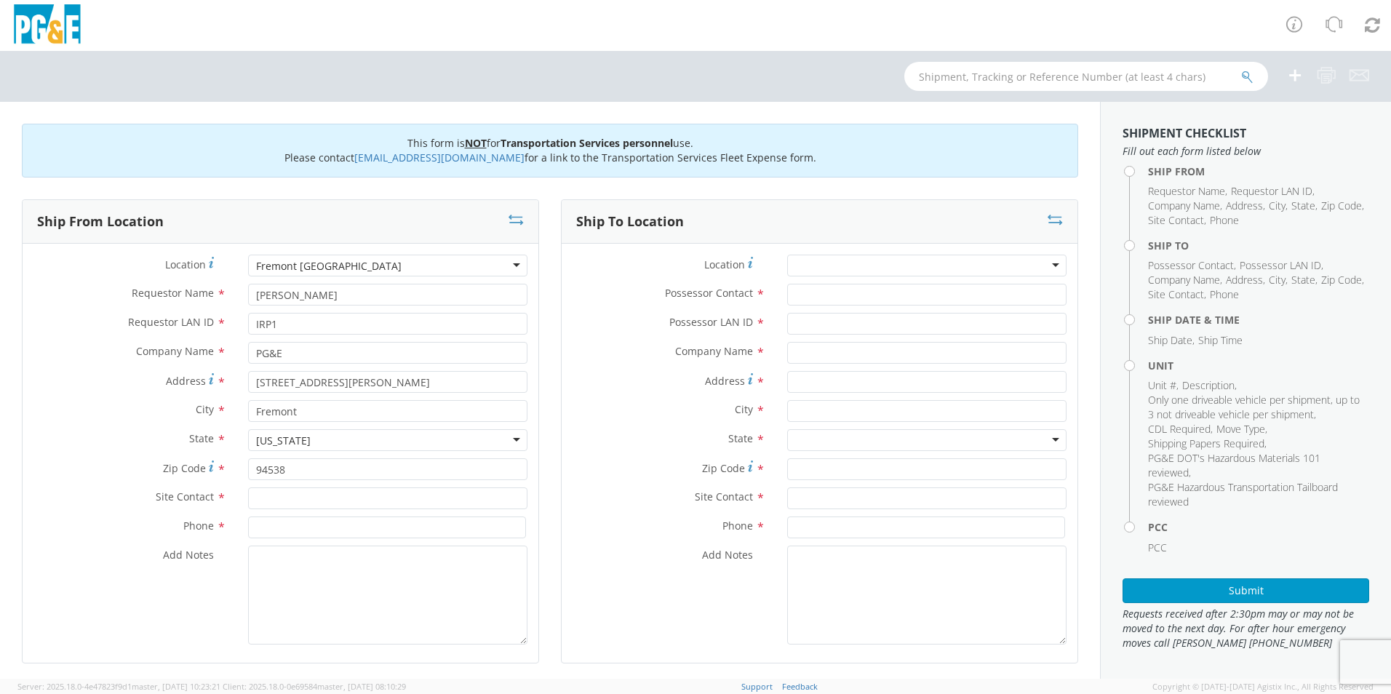
scroll to position [17, 0]
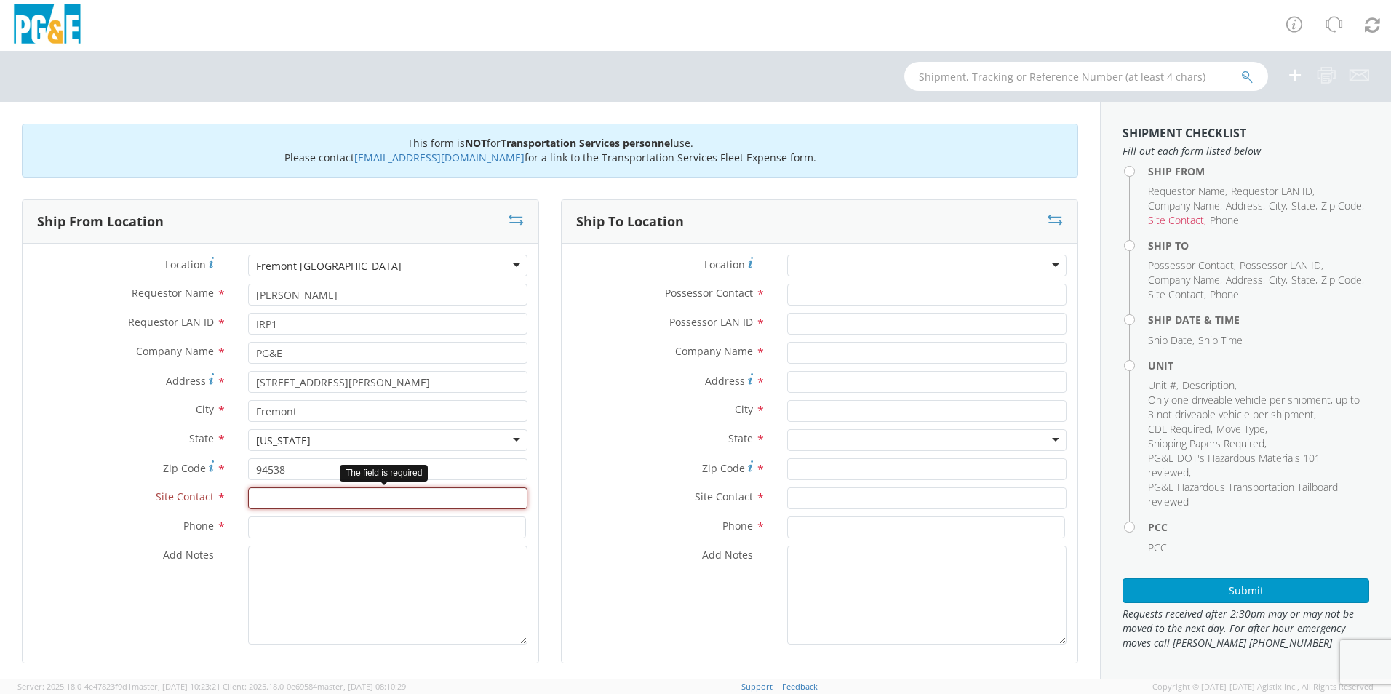
click at [294, 498] on input "text" at bounding box center [387, 498] width 279 height 22
type input "[PERSON_NAME]"
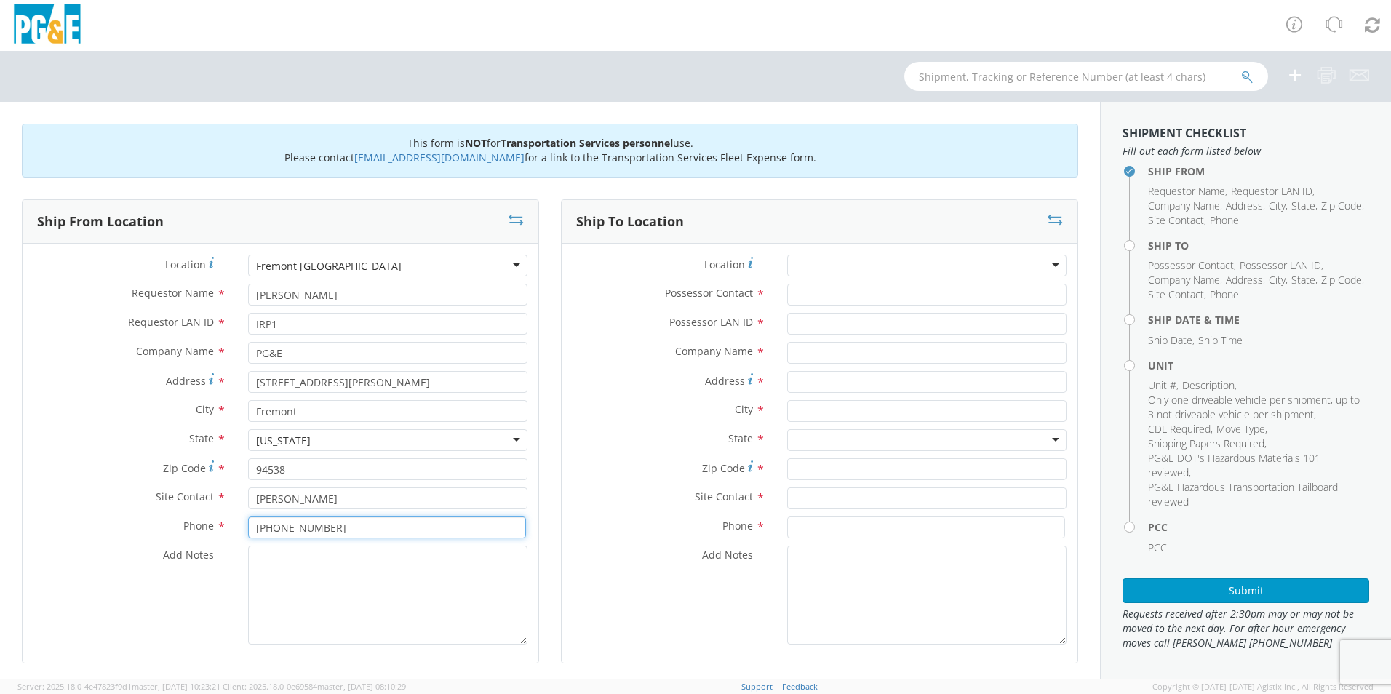
type input "[PHONE_NUMBER]"
type textarea "P"
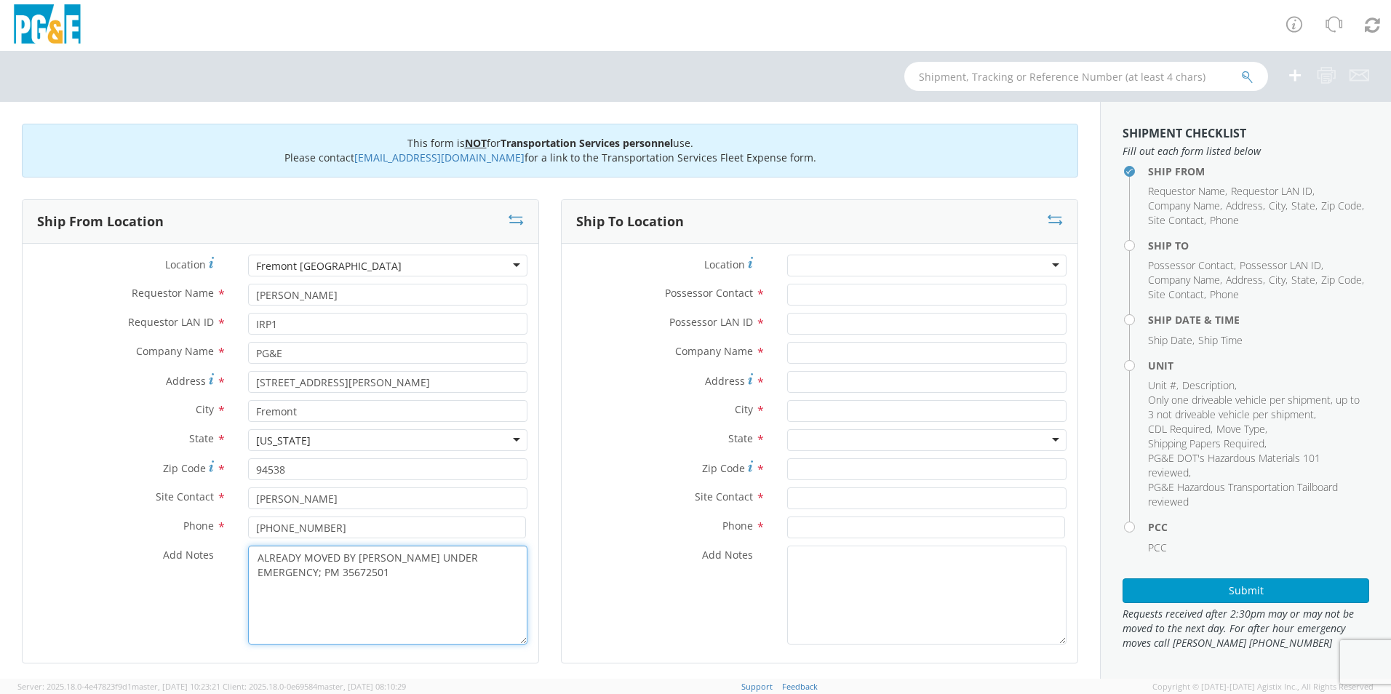
type textarea "ALREADY MOVED BY [PERSON_NAME] UNDER EMERGENCY; PM 35672501"
click at [810, 289] on input "Possessor Contact *" at bounding box center [926, 295] width 279 height 22
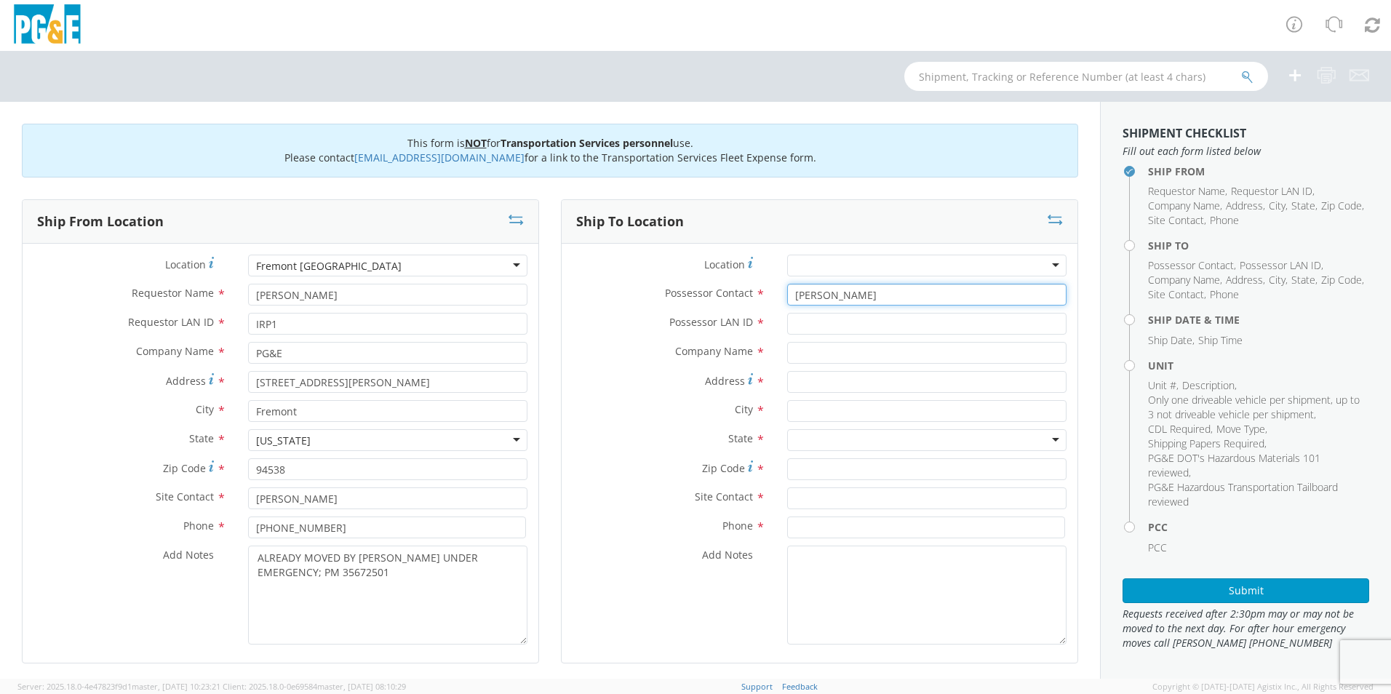
type input "[PERSON_NAME]"
type input "D"
type input "IRP1"
type input "PG&E"
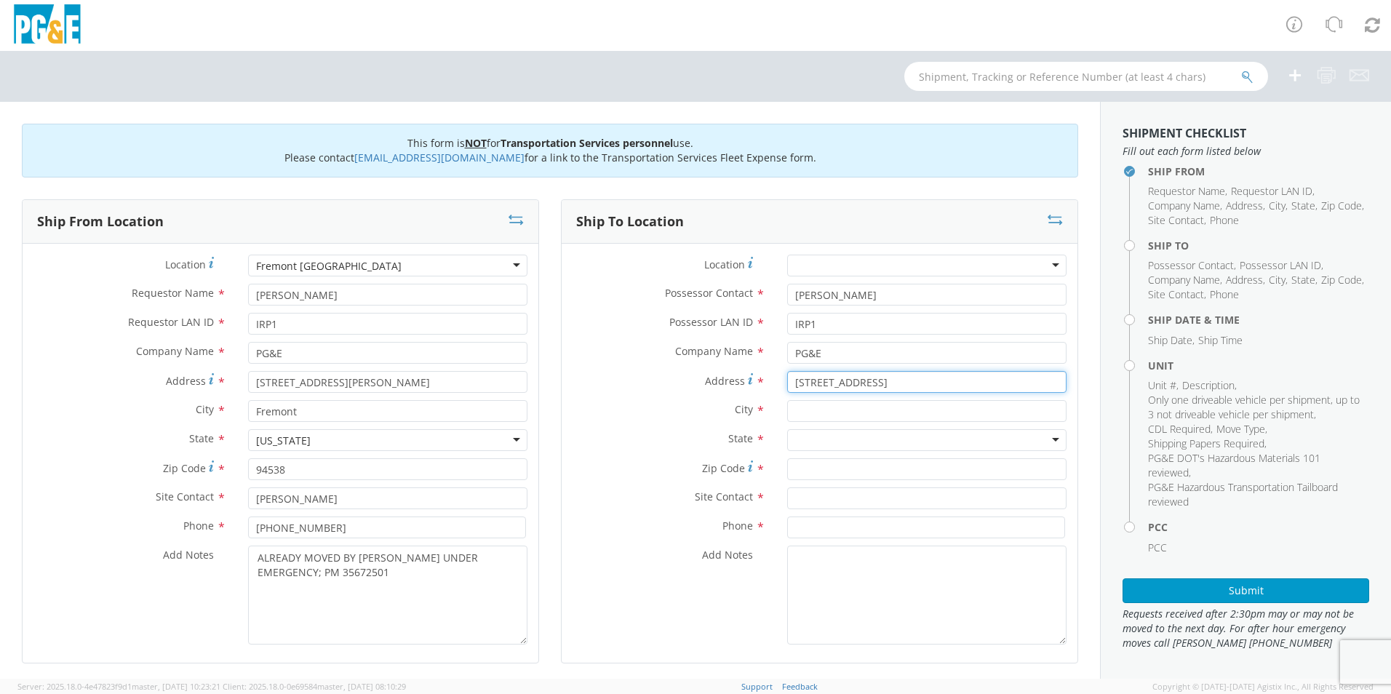
type input "[STREET_ADDRESS]"
type input "YOSEMITE"
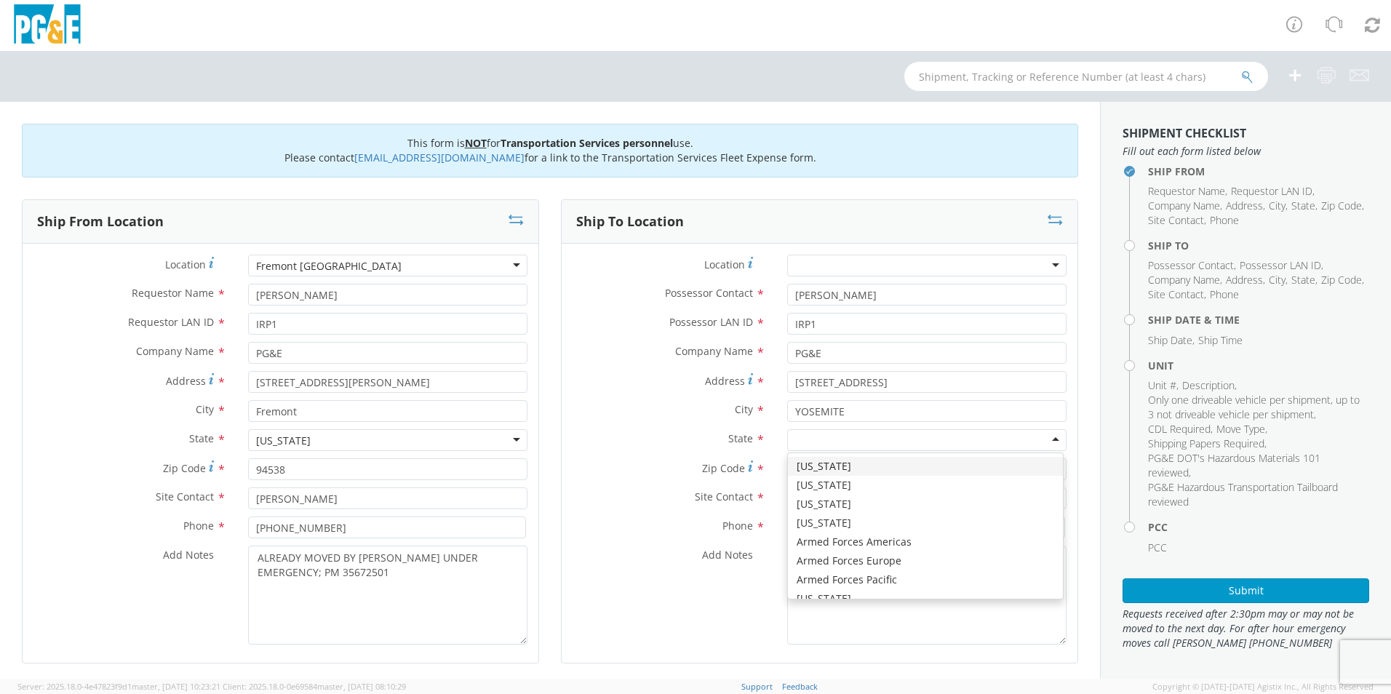
type input "C"
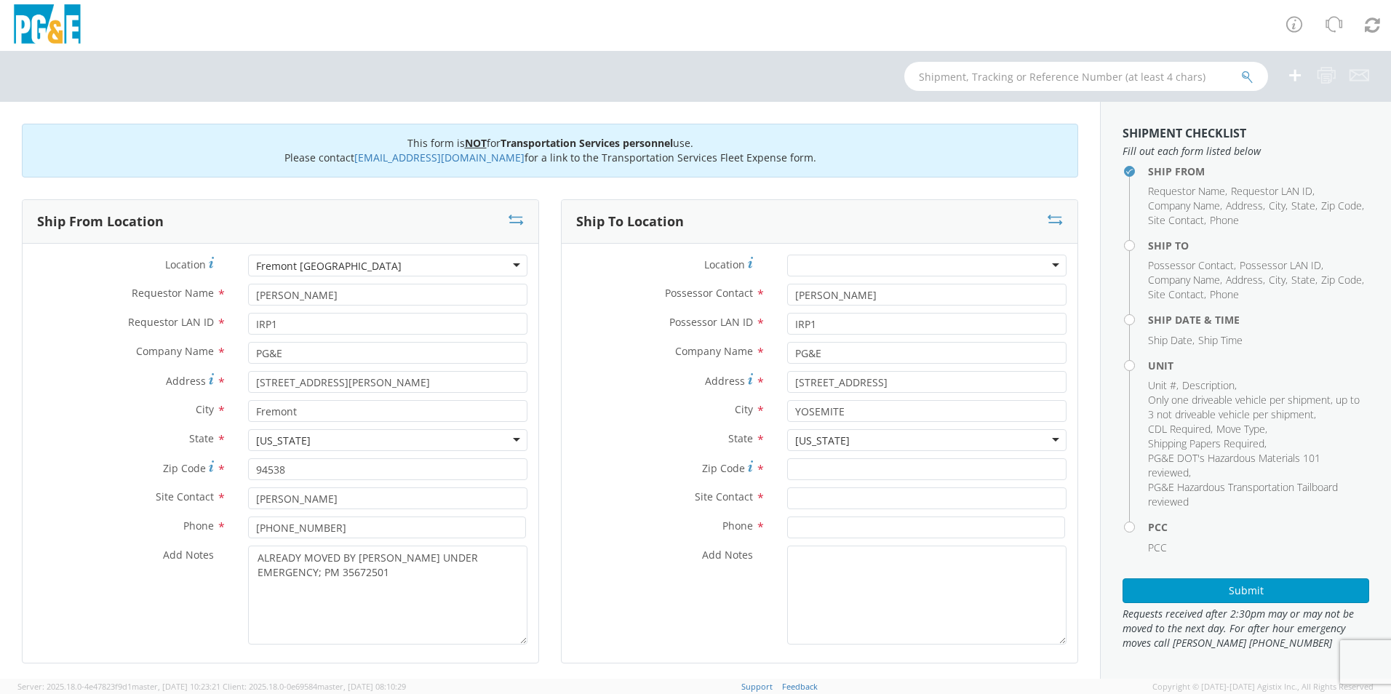
scroll to position [0, 0]
click at [814, 466] on input "Zip Code *" at bounding box center [926, 469] width 279 height 22
type input "95389"
type input "[PERSON_NAME]"
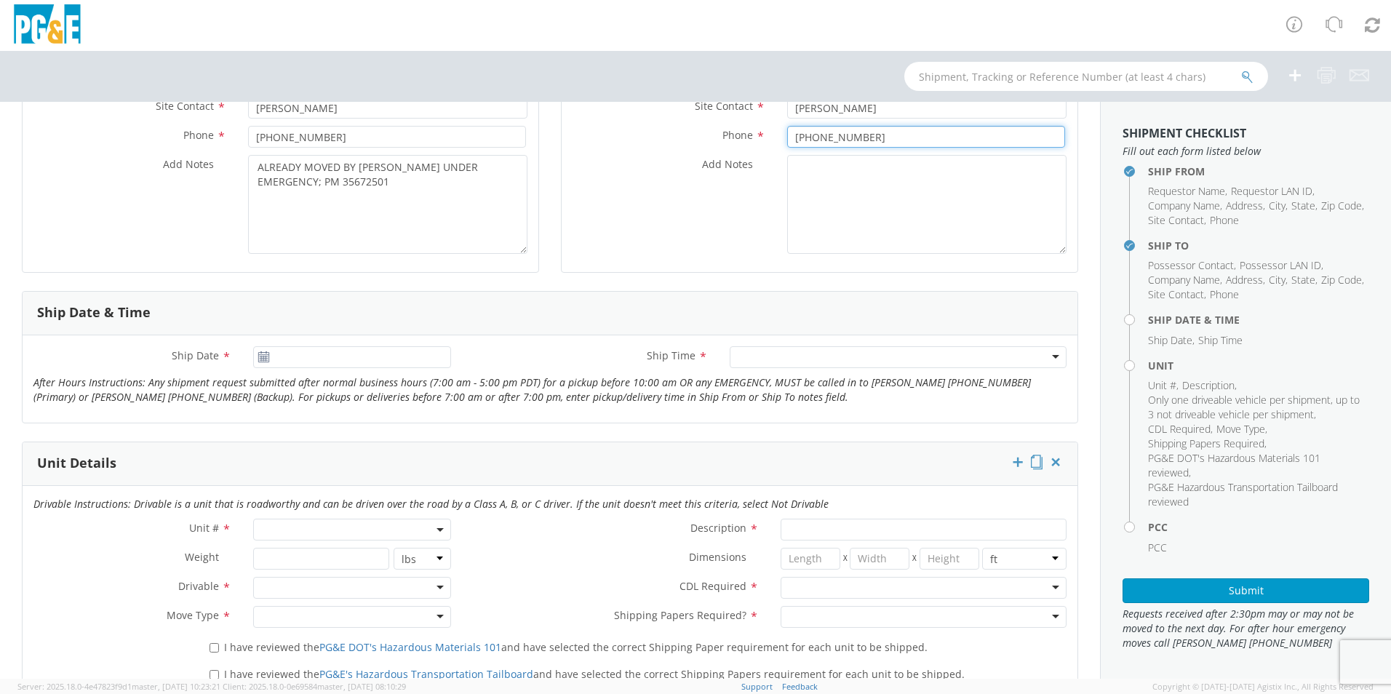
scroll to position [436, 0]
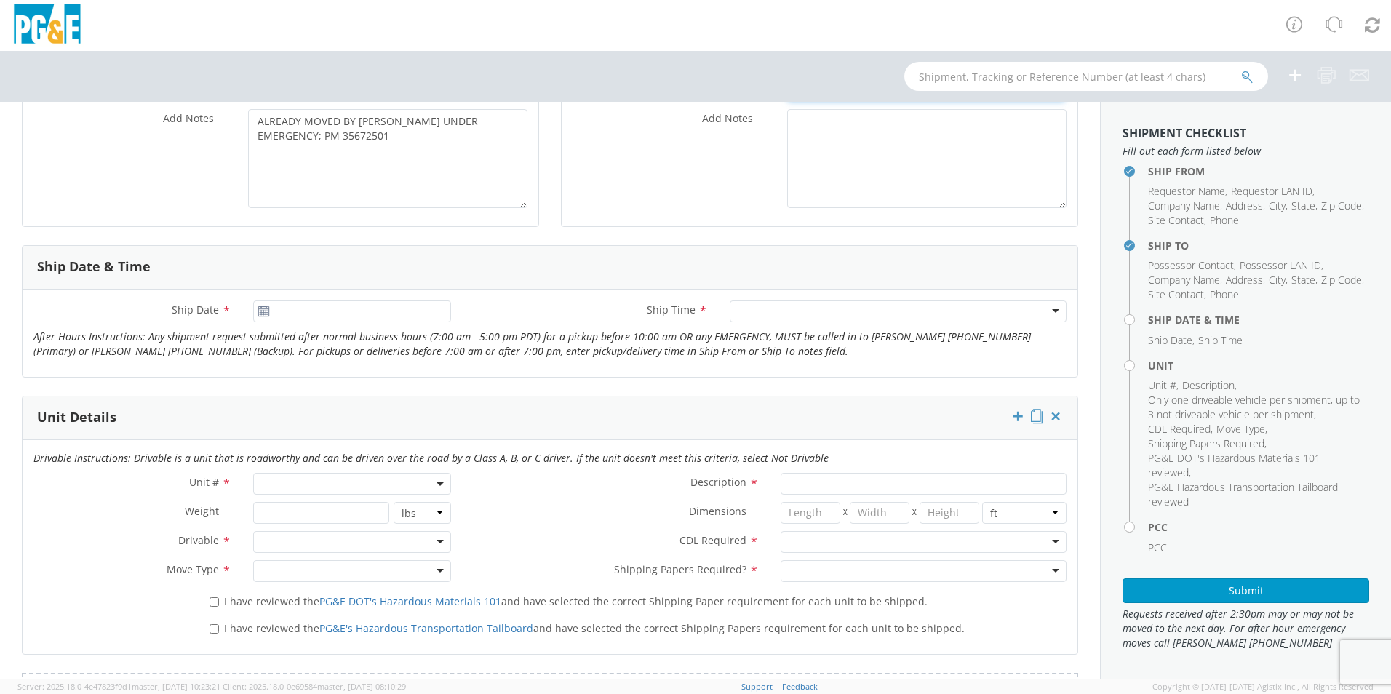
type input "[PHONE_NUMBER]"
click at [309, 306] on input "[DATE]" at bounding box center [352, 311] width 198 height 22
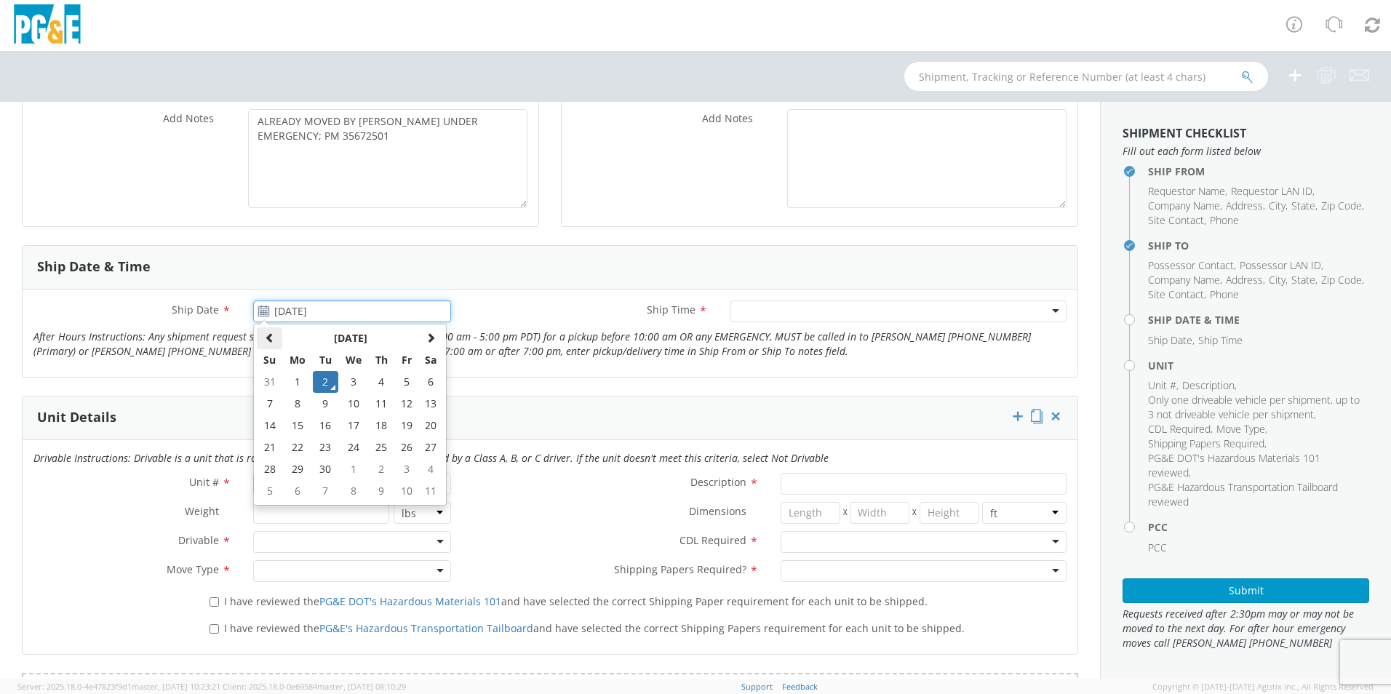
click at [265, 347] on th at bounding box center [269, 338] width 25 height 22
click at [270, 486] on td "31" at bounding box center [269, 491] width 25 height 22
type input "[DATE]"
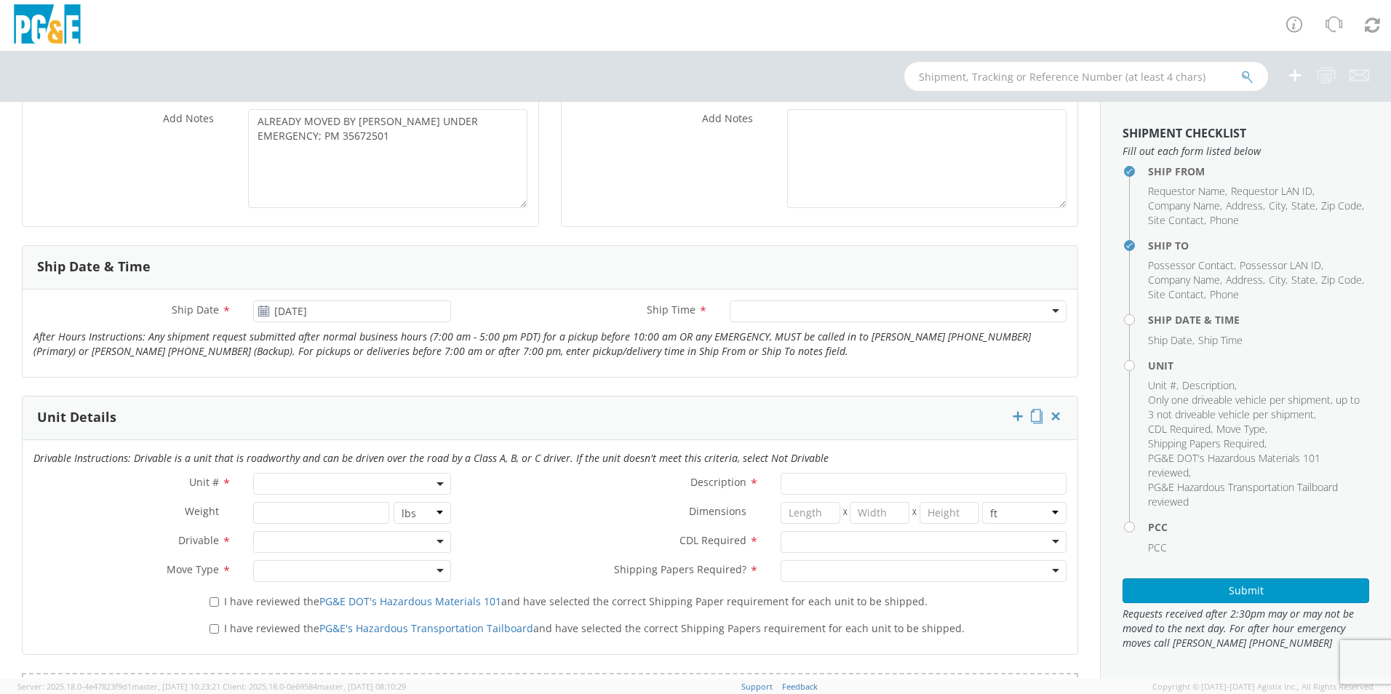
click at [746, 314] on div at bounding box center [898, 311] width 337 height 22
click at [290, 484] on span at bounding box center [352, 484] width 198 height 22
click at [319, 499] on input "search" at bounding box center [351, 508] width 188 height 22
type input "OTH"
select select "Other"
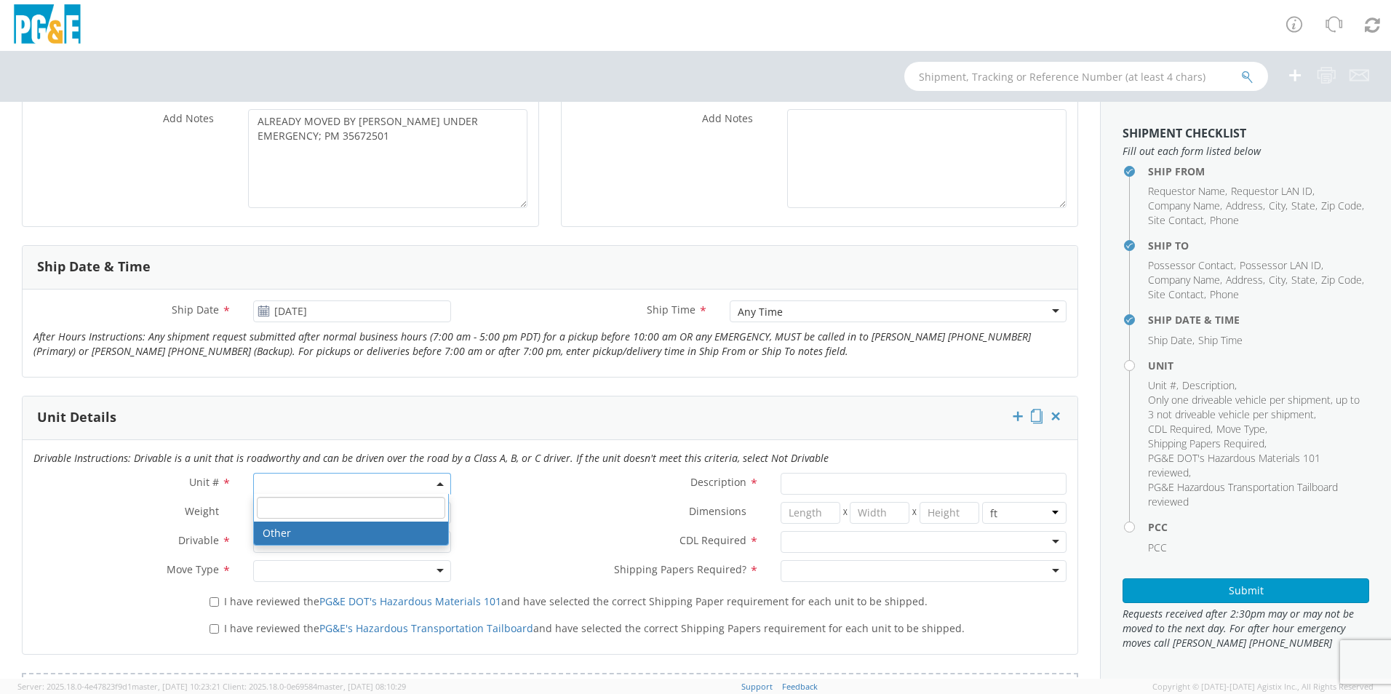
select select "? undefined:undefined ?"
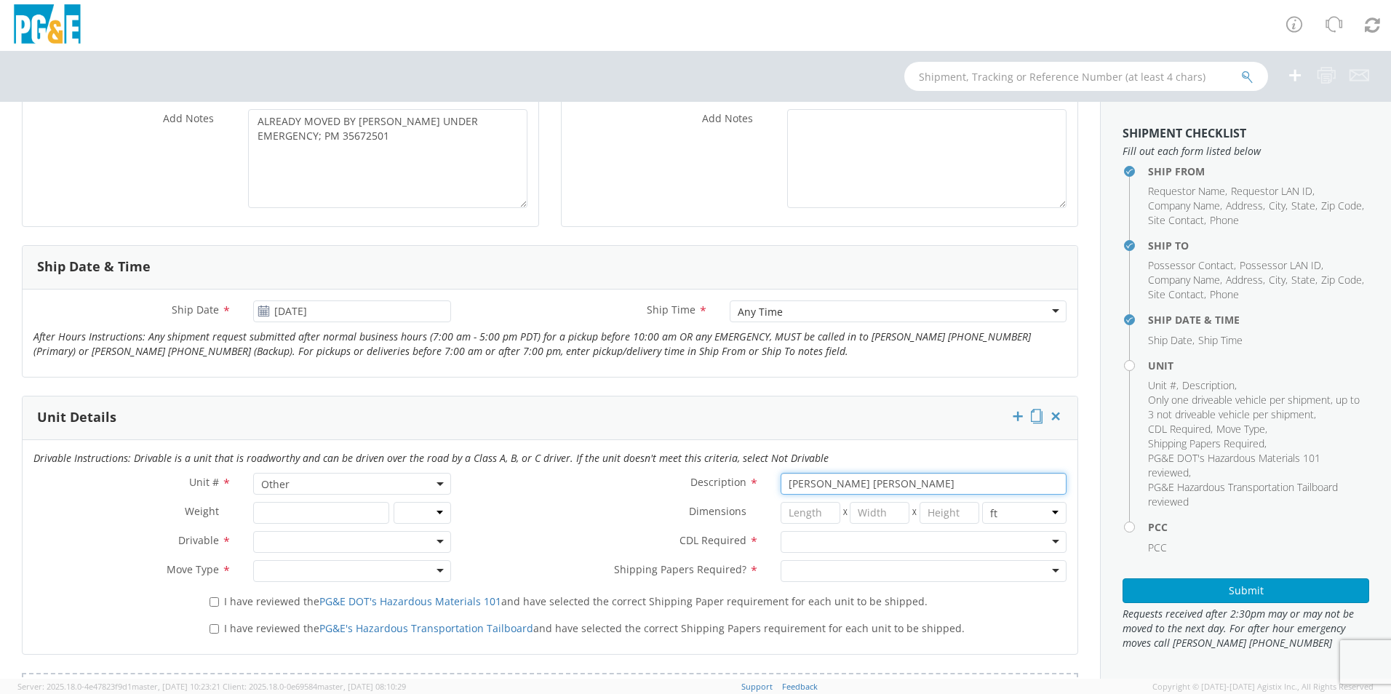
type input "[PERSON_NAME] [PERSON_NAME]"
click at [292, 538] on div at bounding box center [352, 542] width 198 height 22
click at [833, 543] on div at bounding box center [924, 542] width 286 height 22
click at [312, 573] on div at bounding box center [352, 571] width 198 height 22
click at [812, 565] on div at bounding box center [924, 571] width 286 height 22
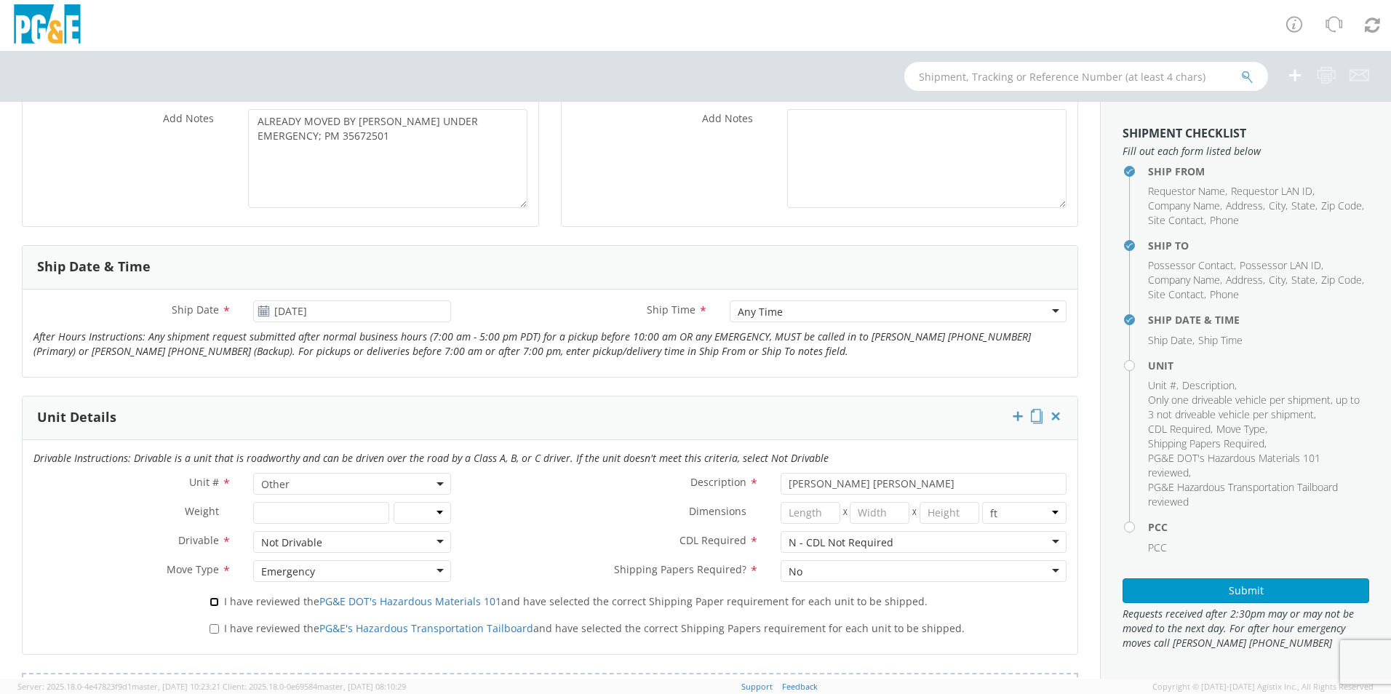
click at [210, 602] on input "I have reviewed the PG&E DOT's Hazardous Materials 101 and have selected the co…" at bounding box center [214, 601] width 9 height 9
checkbox input "true"
click at [210, 634] on label "I have reviewed the PG&E's Hazardous Transportation Tailboard and have selected…" at bounding box center [589, 627] width 758 height 17
click at [210, 634] on input "I have reviewed the PG&E's Hazardous Transportation Tailboard and have selected…" at bounding box center [214, 628] width 9 height 9
checkbox input "true"
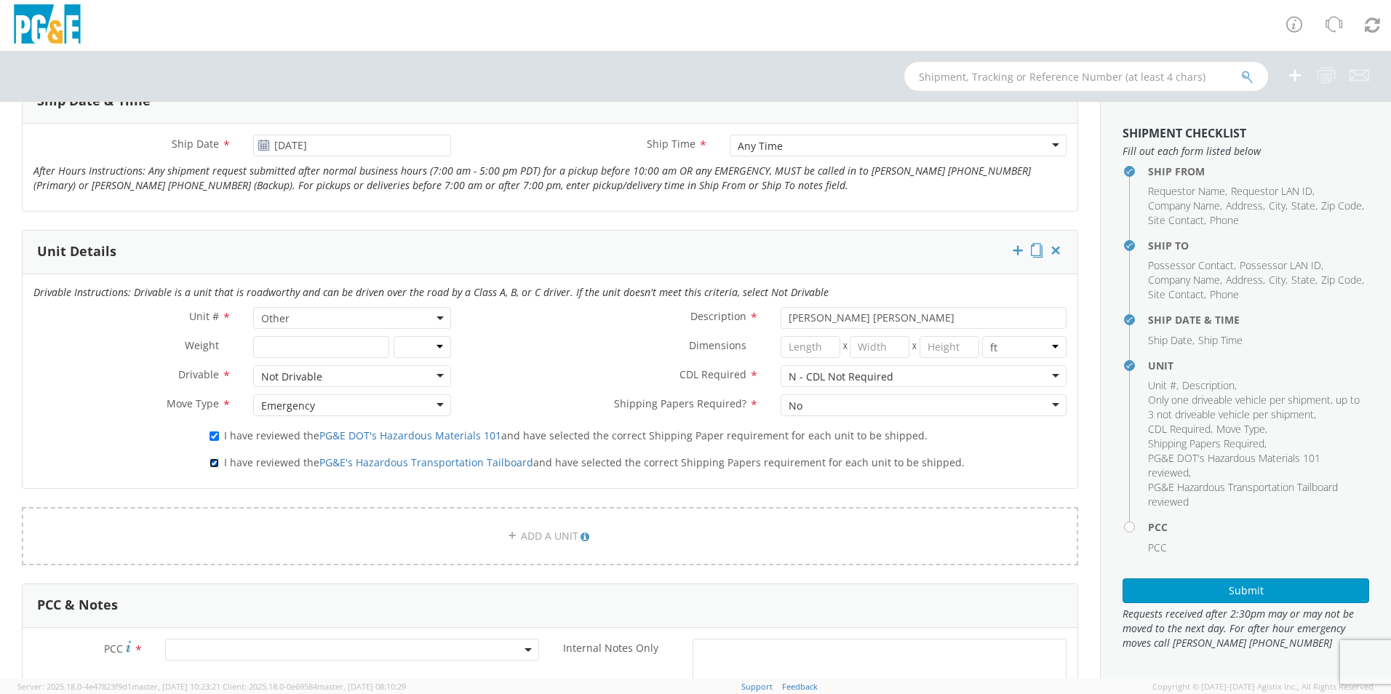
scroll to position [727, 0]
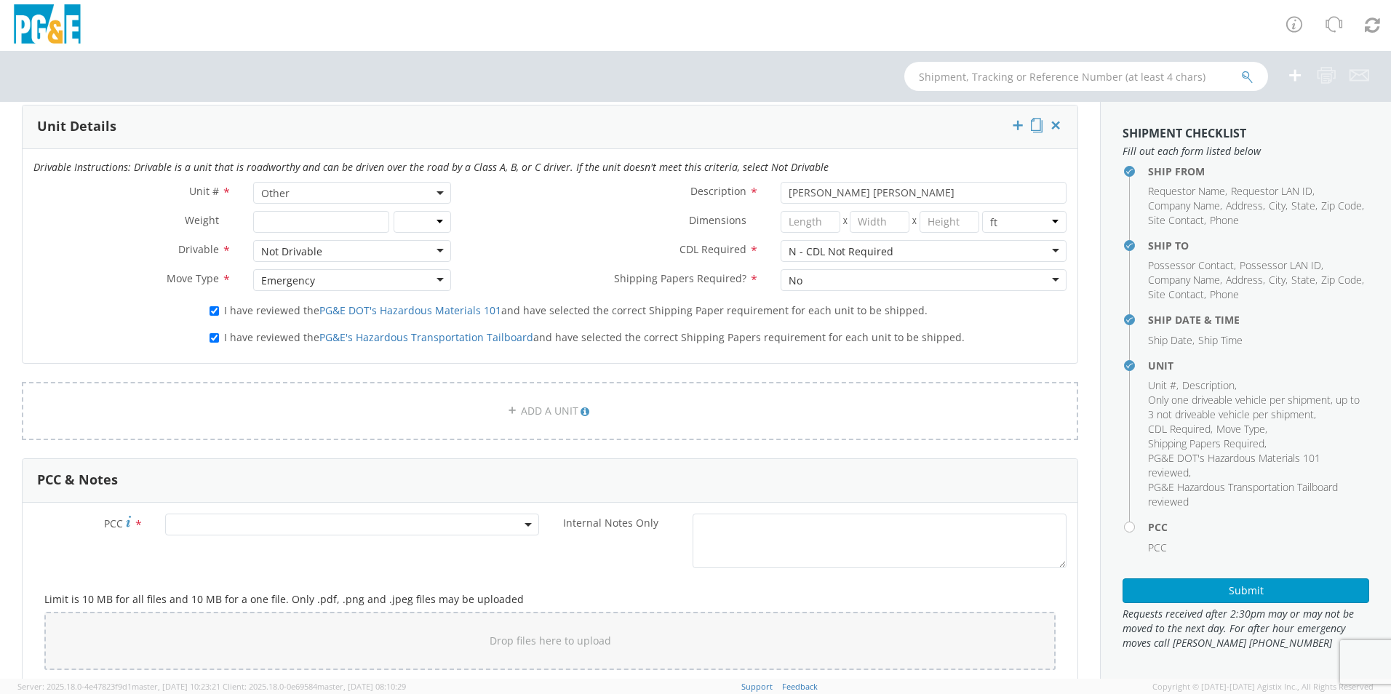
click at [242, 519] on span at bounding box center [352, 525] width 374 height 22
click at [246, 539] on input "number" at bounding box center [350, 549] width 362 height 22
type input "12086"
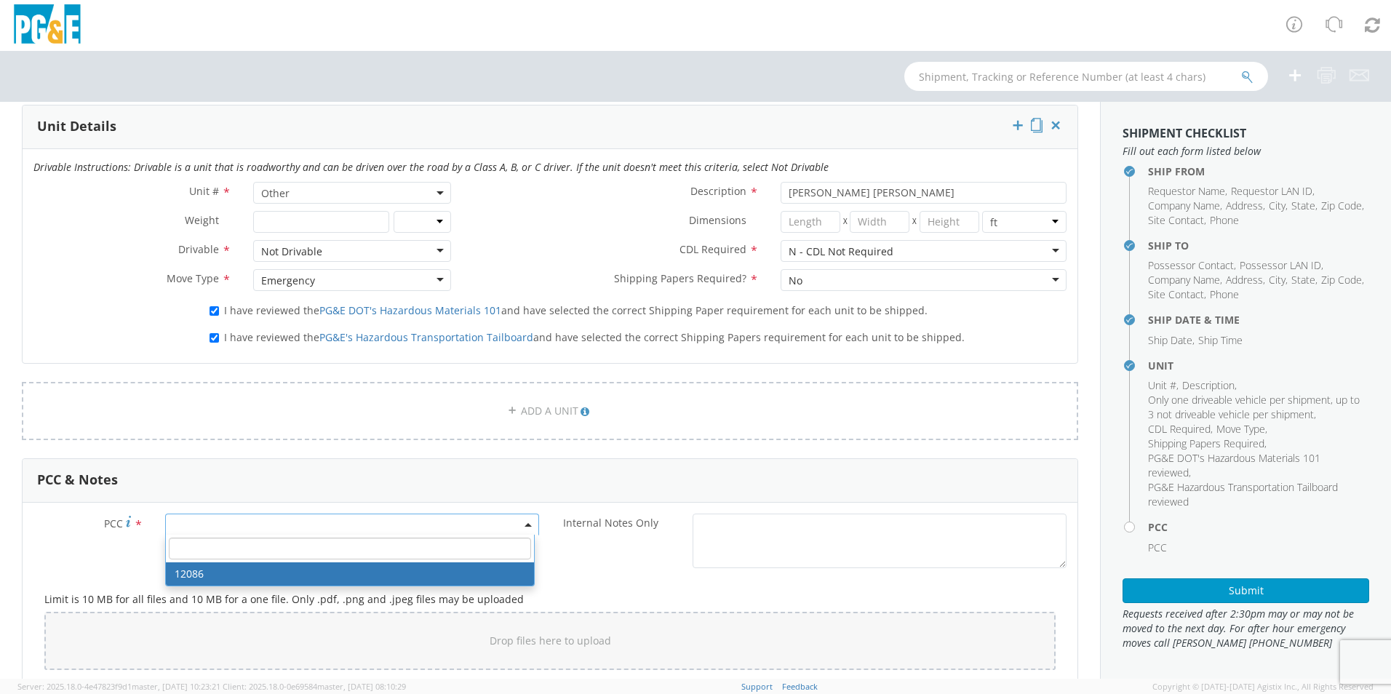
select select "12086"
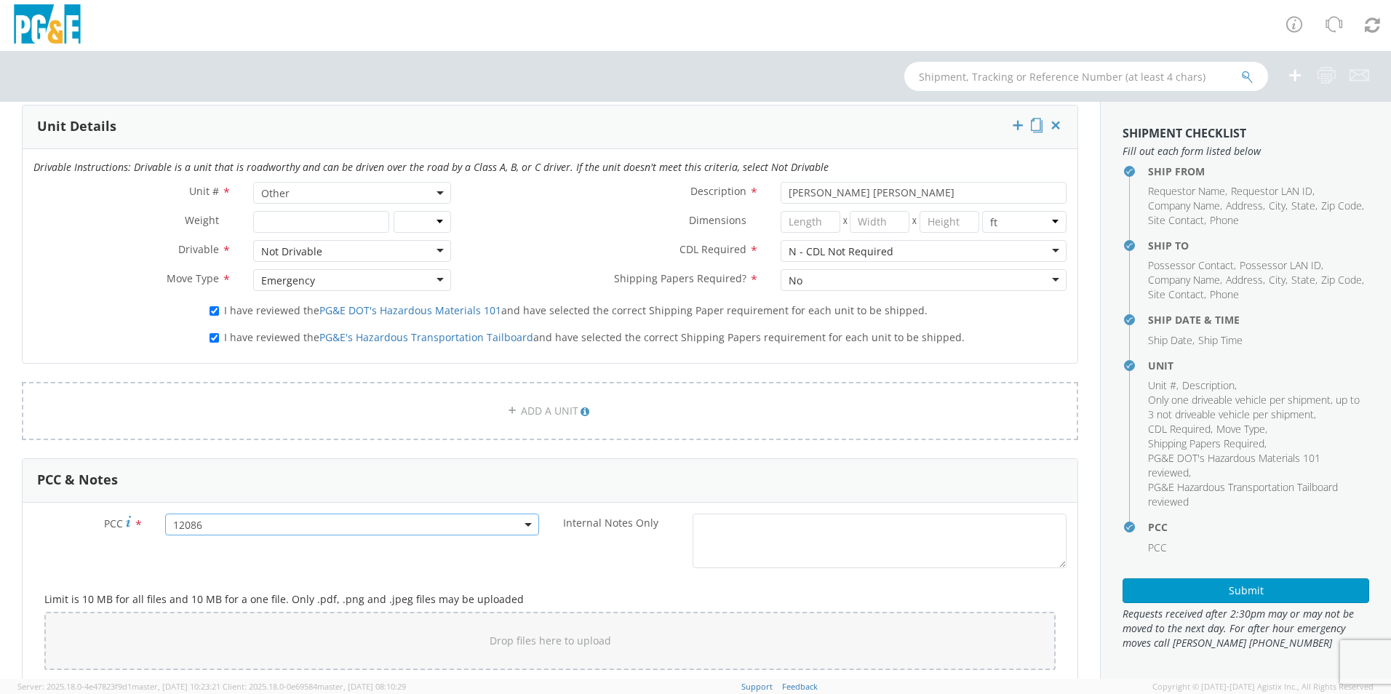
scroll to position [1018, 0]
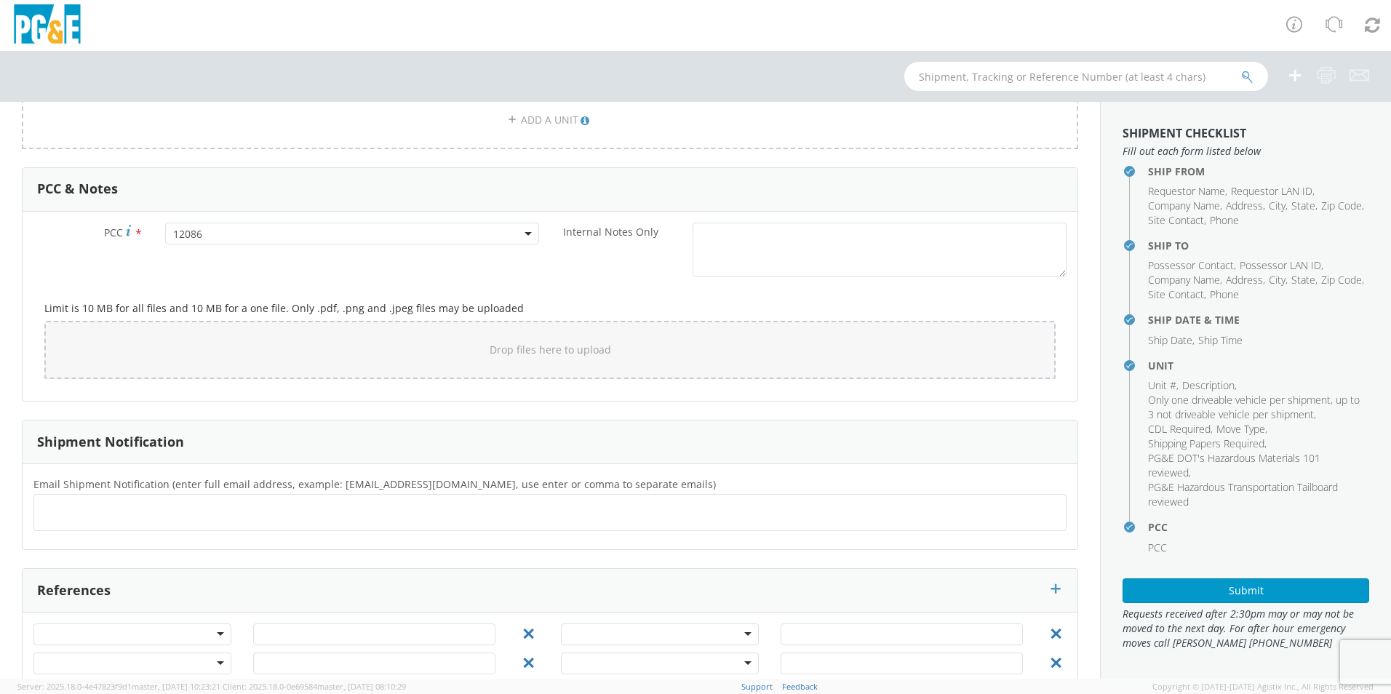
click at [188, 513] on ul at bounding box center [550, 513] width 1020 height 24
type input "[EMAIL_ADDRESS][DOMAIN_NAME]"
